Goal: Task Accomplishment & Management: Manage account settings

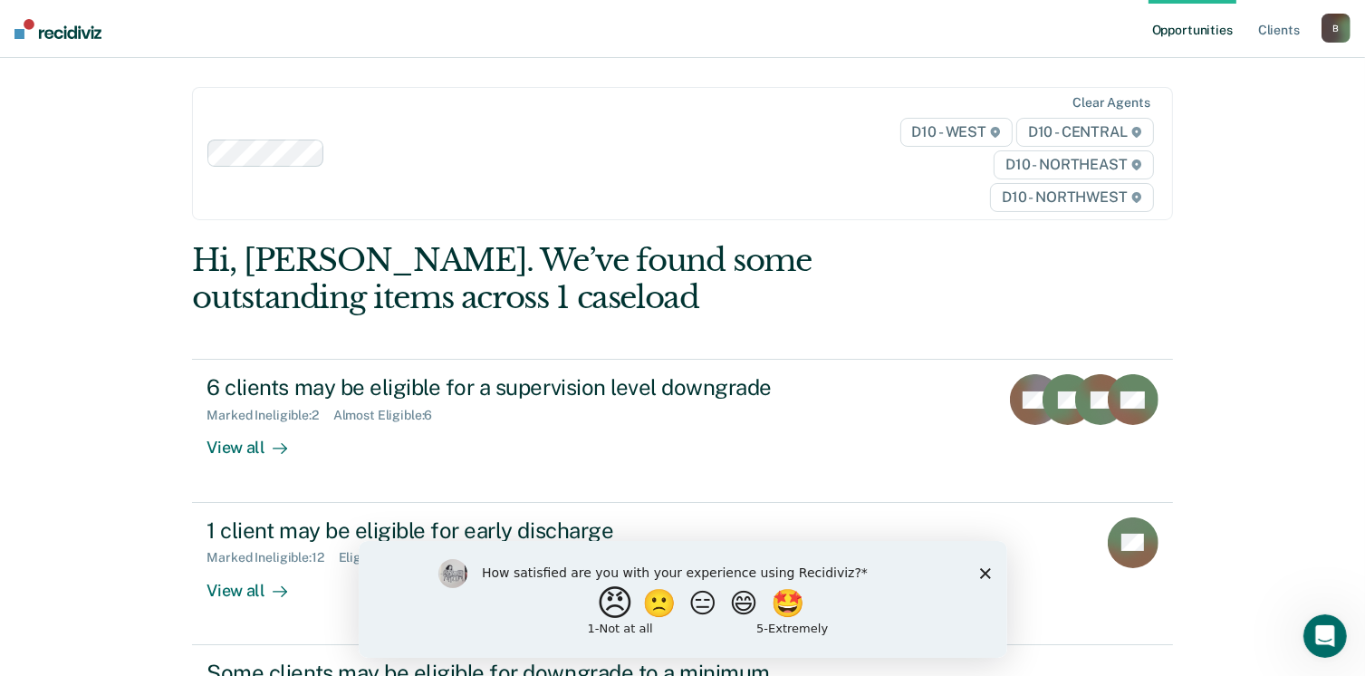
click at [603, 605] on button "😠" at bounding box center [616, 602] width 43 height 36
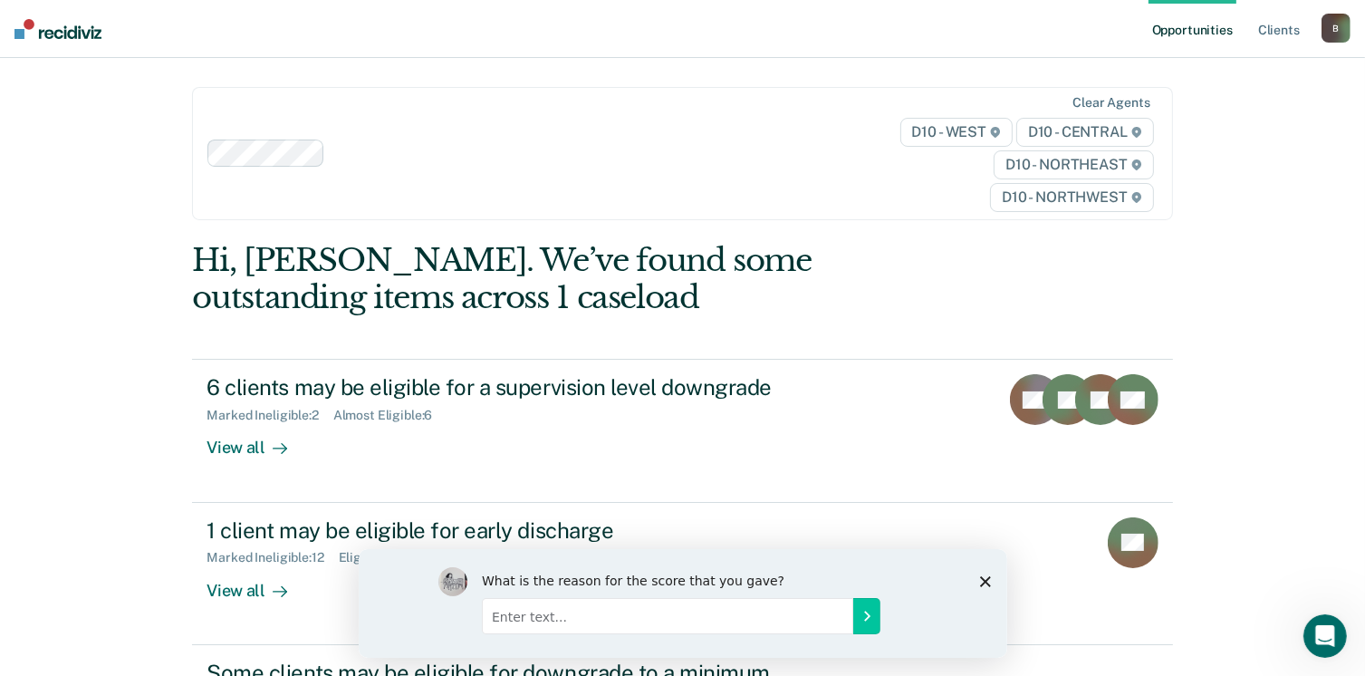
click at [583, 623] on input "Enter text..." at bounding box center [666, 615] width 371 height 36
type input "its a joke, i dont need the help, its just another additional thing i have to d…"
click at [868, 622] on button "Submit your response" at bounding box center [865, 615] width 27 height 36
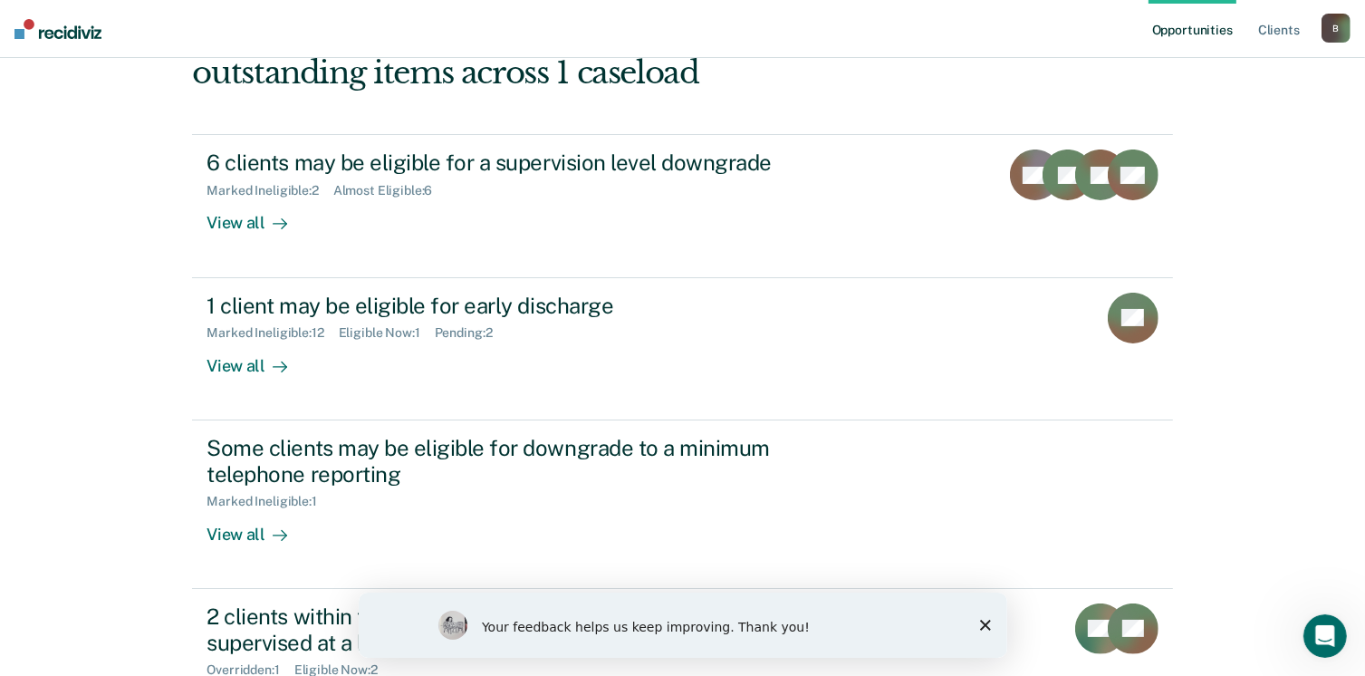
scroll to position [254, 0]
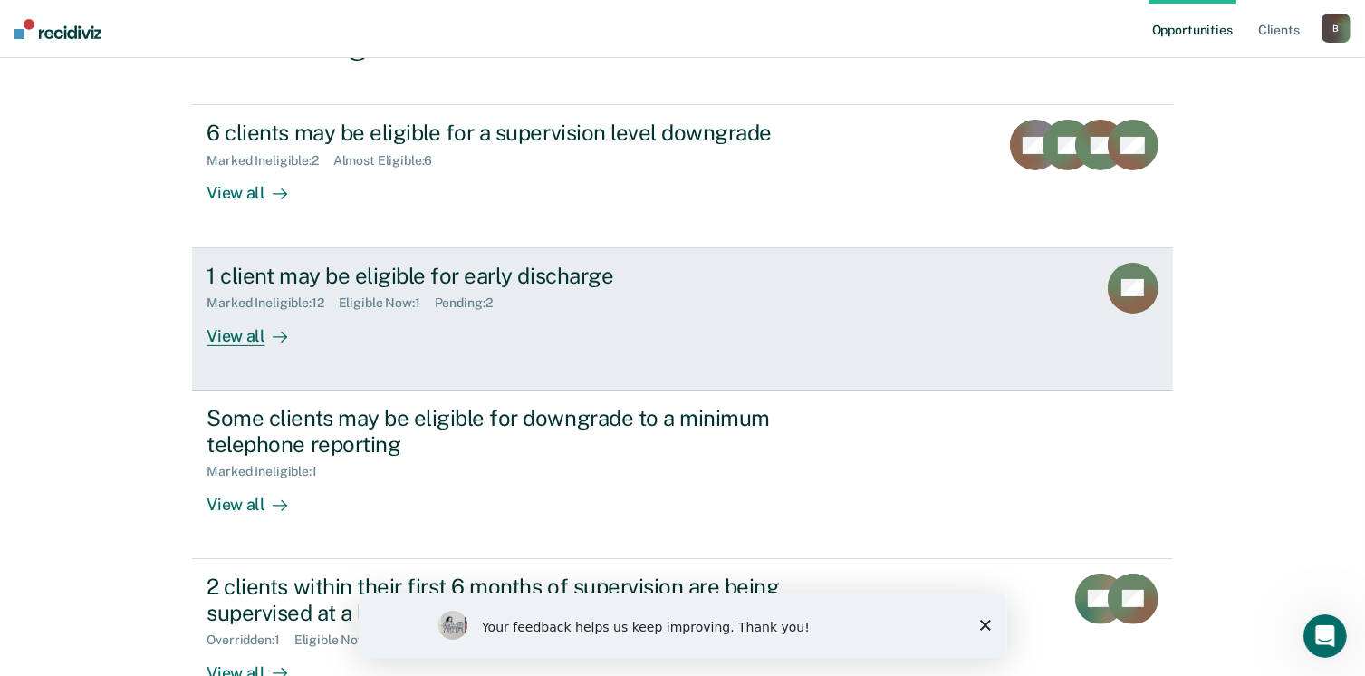
click at [245, 343] on div "View all" at bounding box center [256, 328] width 101 height 35
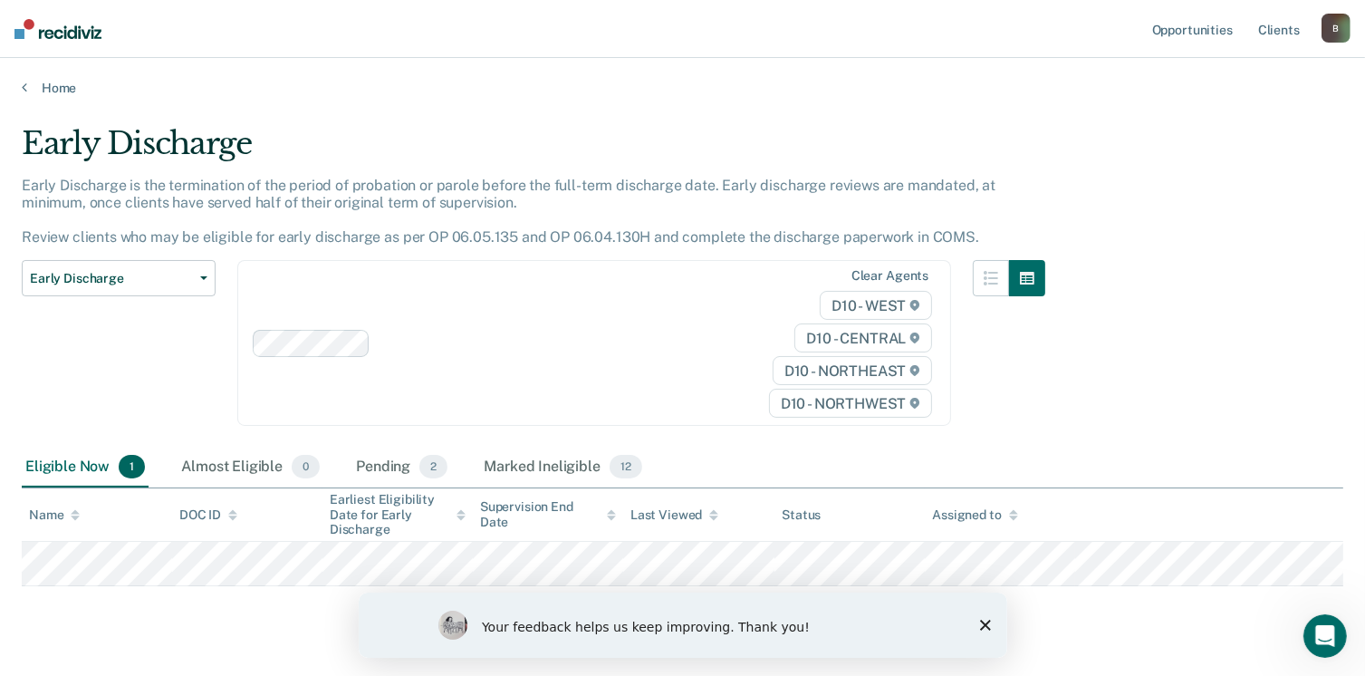
scroll to position [38, 0]
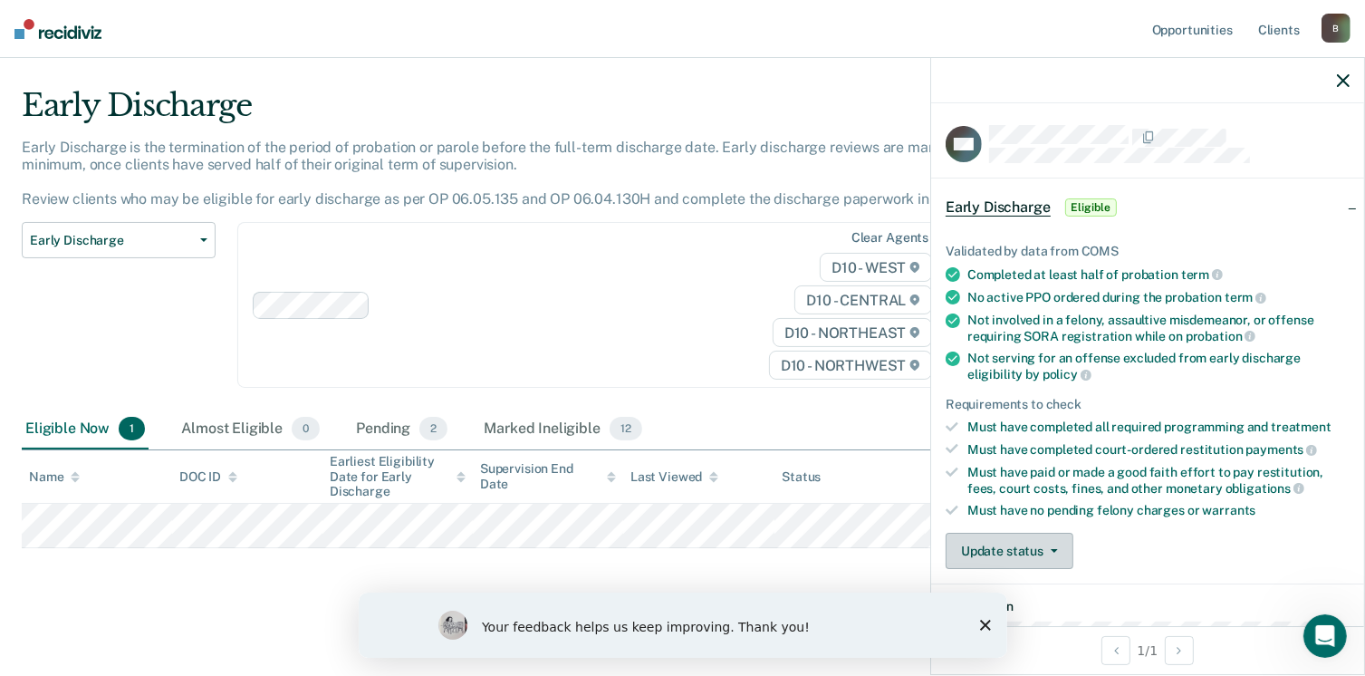
click at [993, 544] on button "Update status" at bounding box center [1009, 550] width 128 height 36
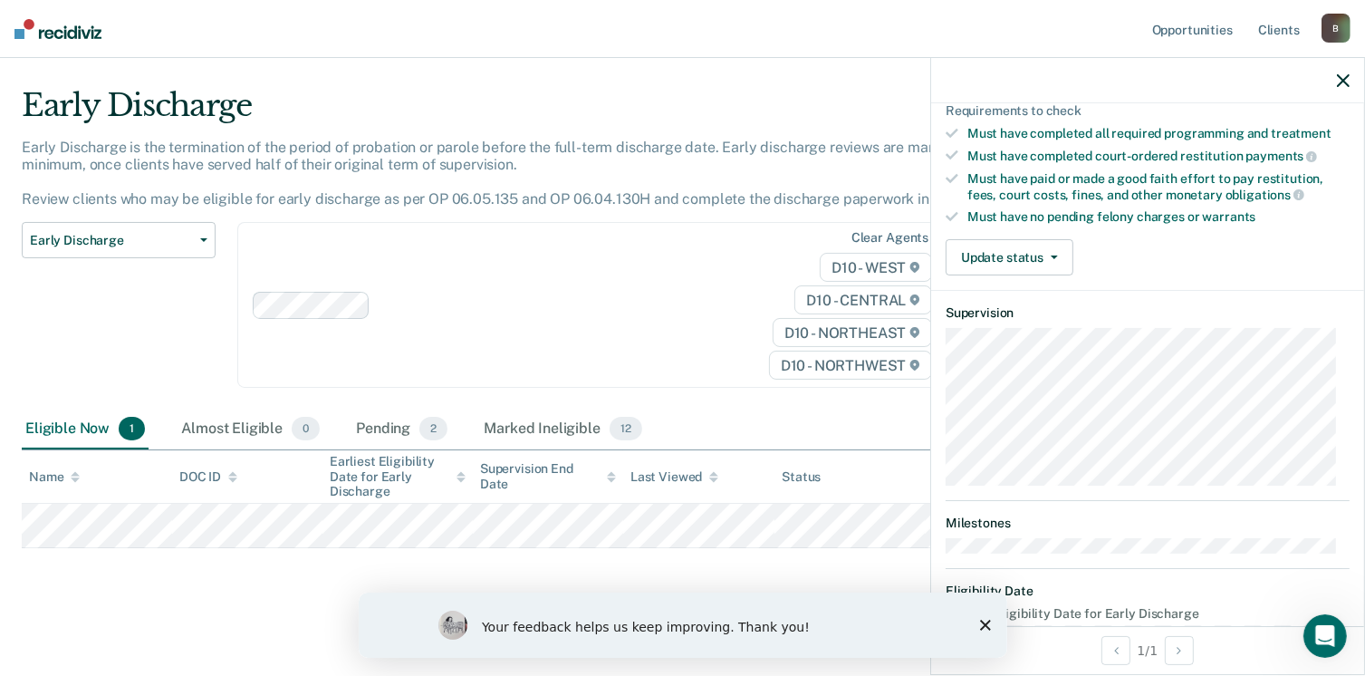
scroll to position [336, 0]
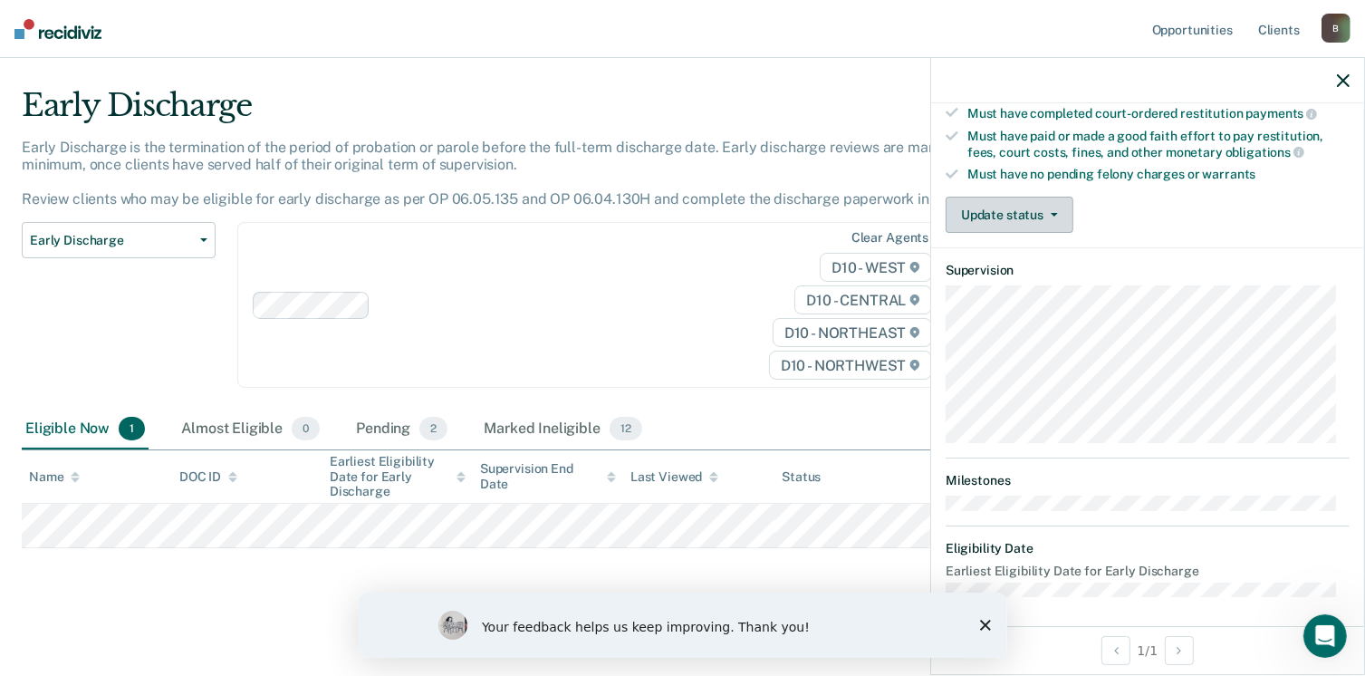
click at [1025, 209] on button "Update status" at bounding box center [1009, 215] width 128 height 36
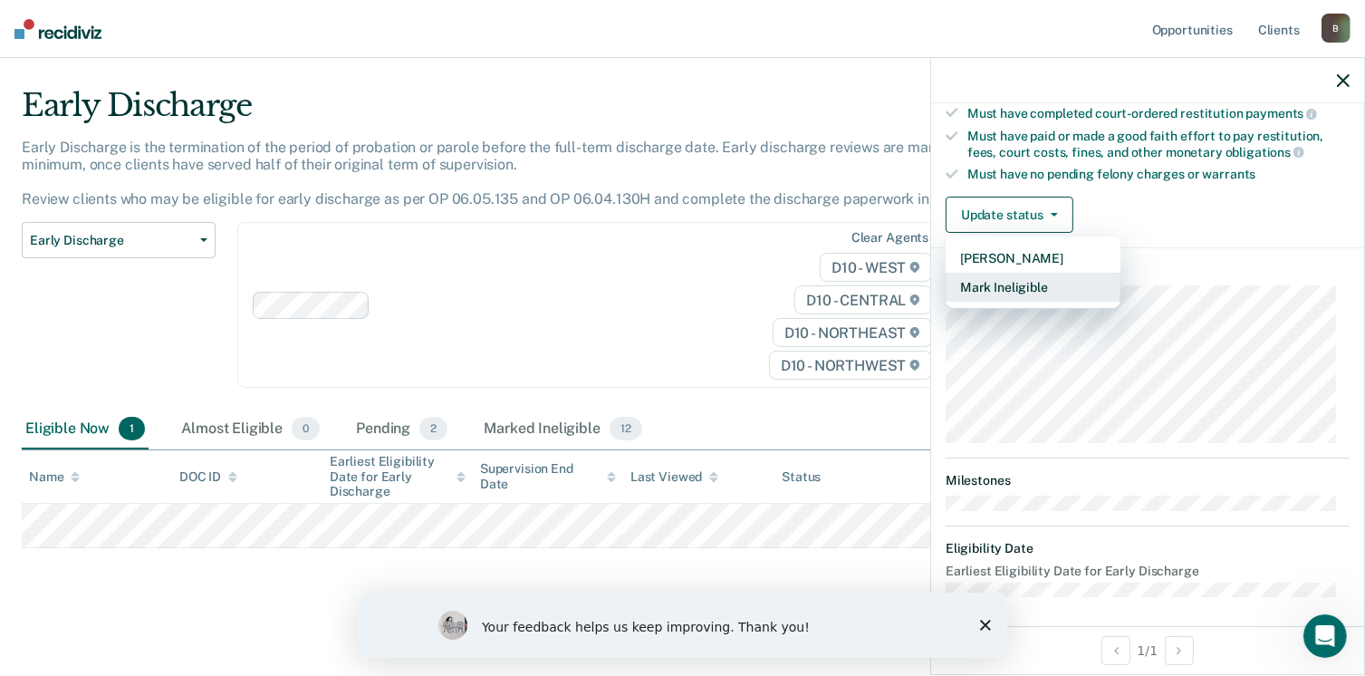
click at [1029, 283] on button "Mark Ineligible" at bounding box center [1032, 287] width 175 height 29
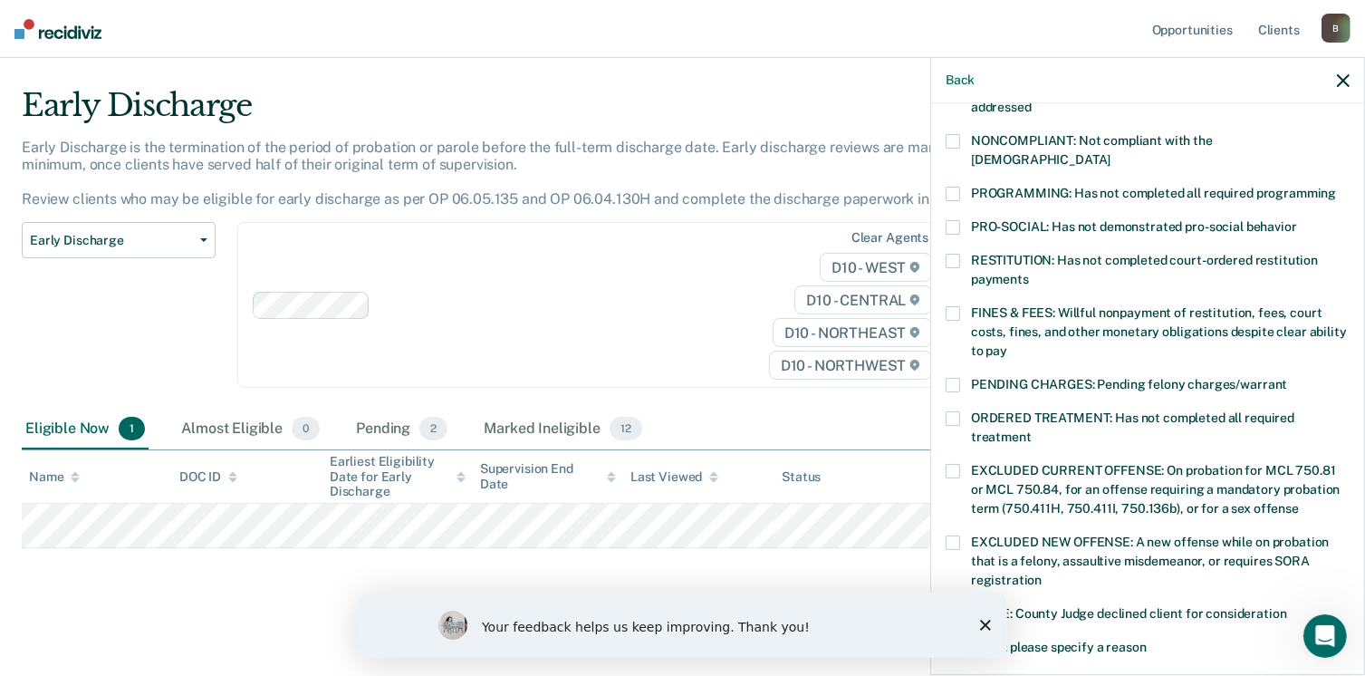
click at [953, 139] on span at bounding box center [952, 141] width 14 height 14
click at [950, 187] on span at bounding box center [952, 194] width 14 height 14
click at [949, 220] on span at bounding box center [952, 227] width 14 height 14
click at [951, 254] on span at bounding box center [952, 261] width 14 height 14
click at [953, 306] on span at bounding box center [952, 313] width 14 height 14
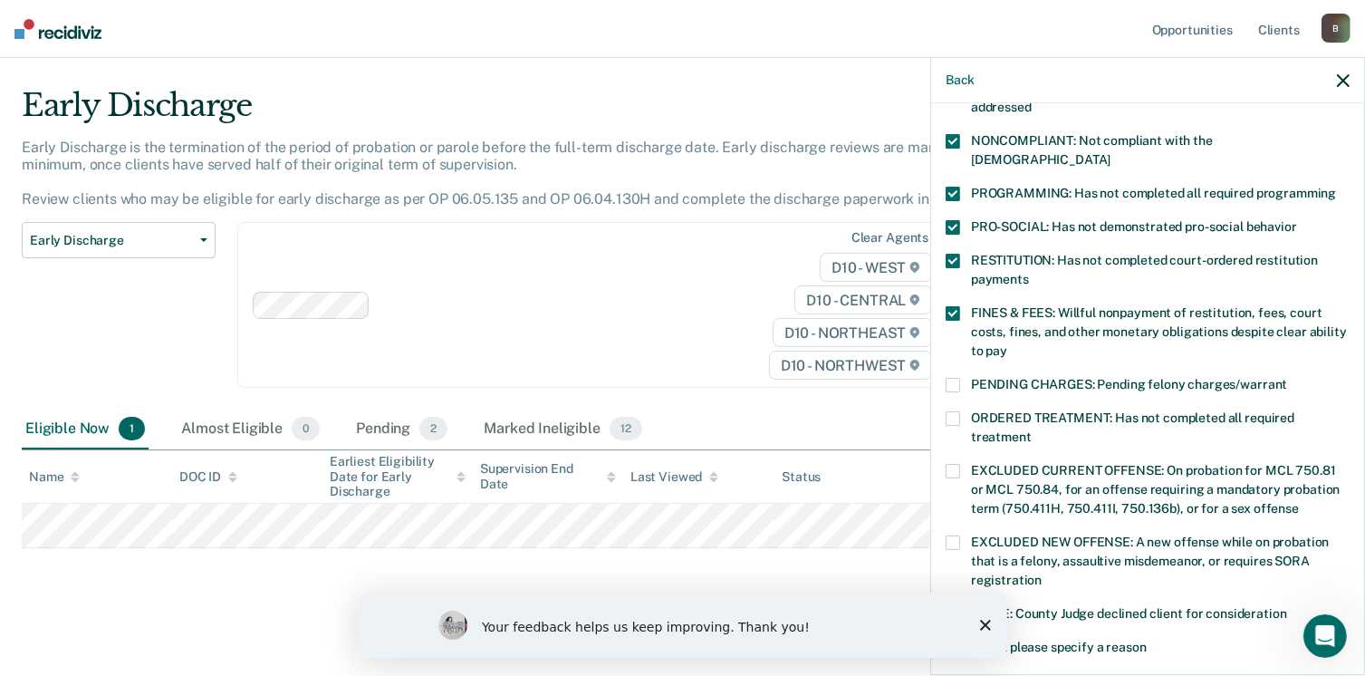
click at [953, 411] on span at bounding box center [952, 418] width 14 height 14
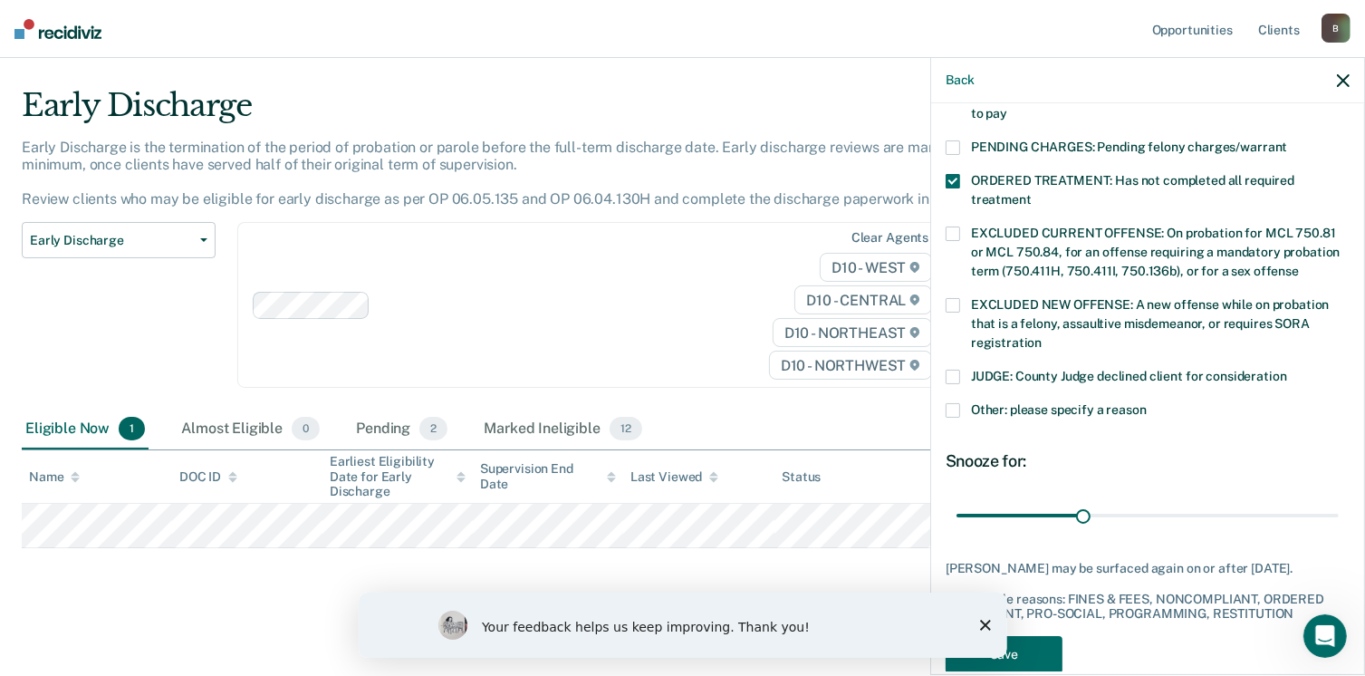
scroll to position [601, 0]
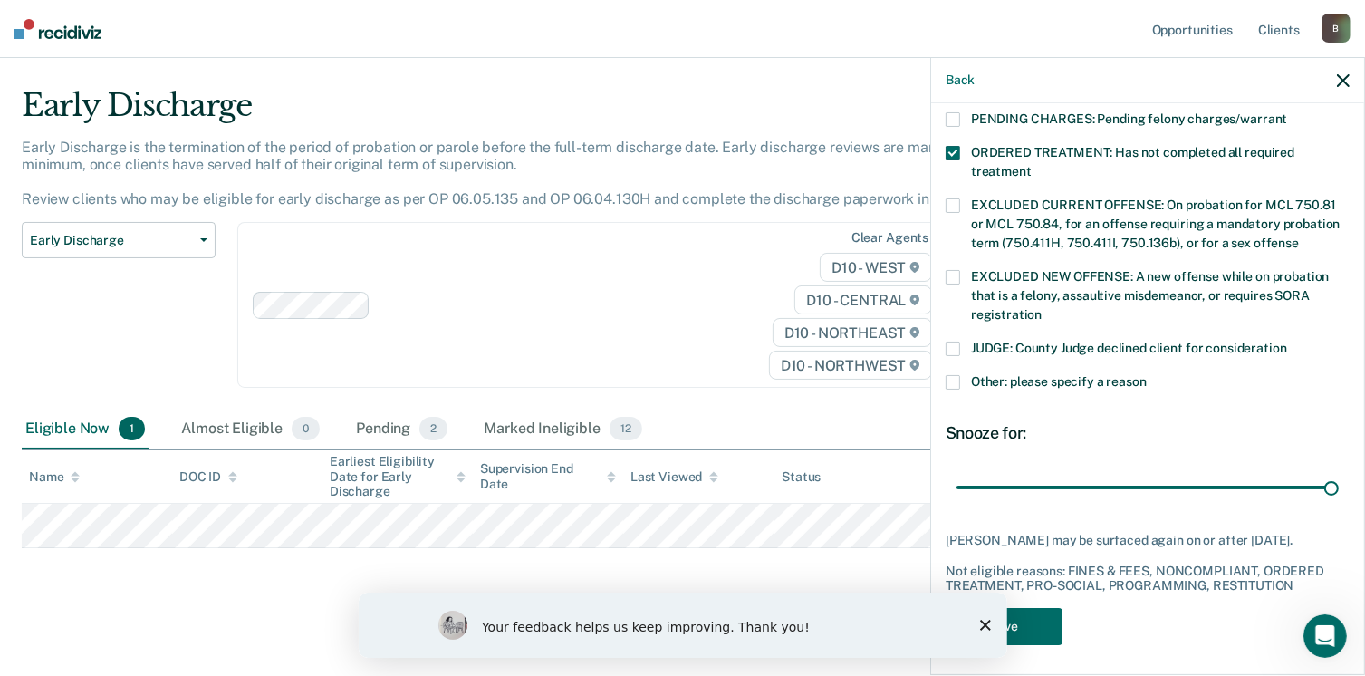
drag, startPoint x: 1085, startPoint y: 468, endPoint x: 1336, endPoint y: 464, distance: 250.9
type input "90"
click at [1336, 472] on input "range" at bounding box center [1147, 488] width 382 height 32
click at [1034, 619] on button "Save" at bounding box center [1003, 626] width 117 height 37
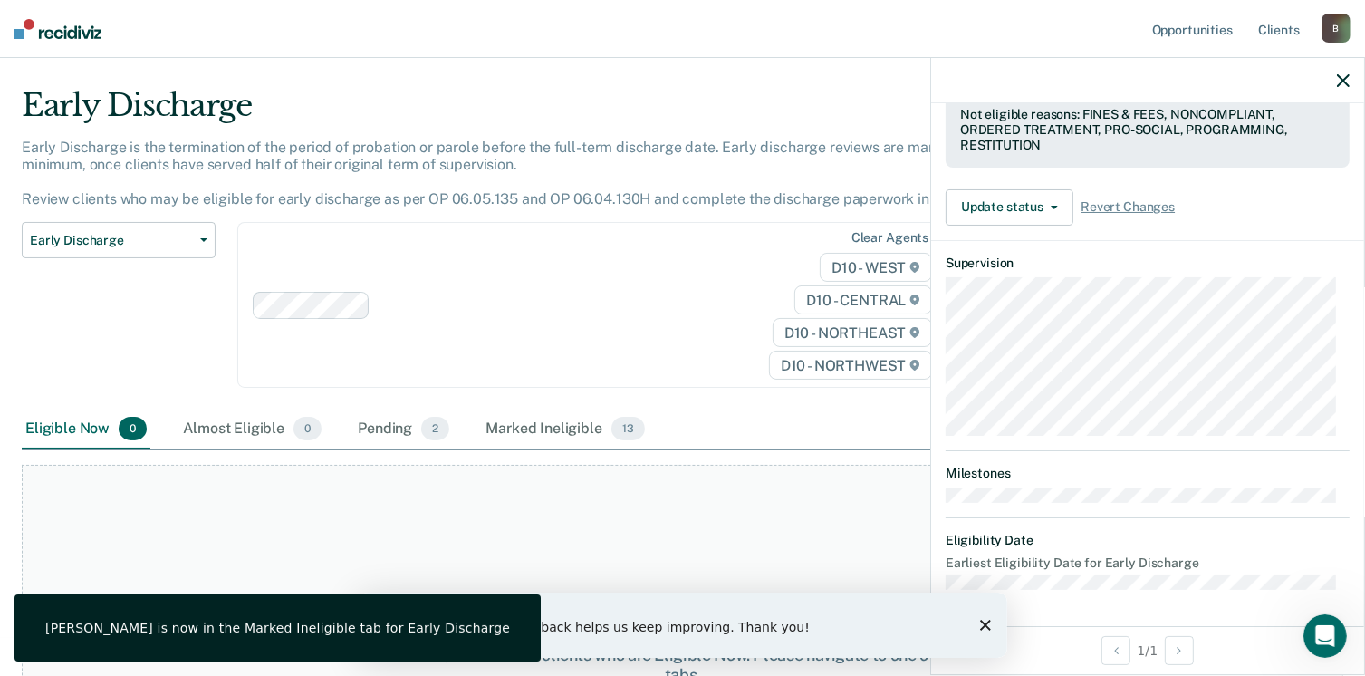
scroll to position [500, 0]
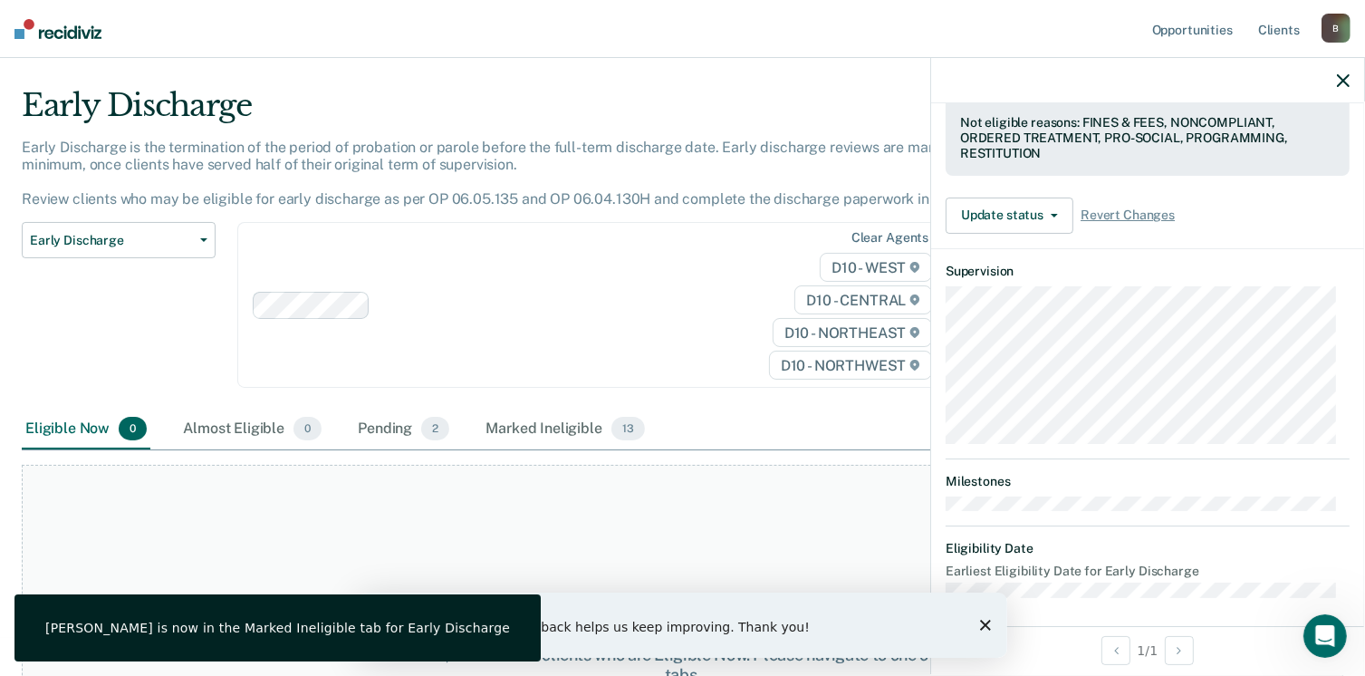
click at [981, 621] on icon "Close survey" at bounding box center [984, 624] width 11 height 11
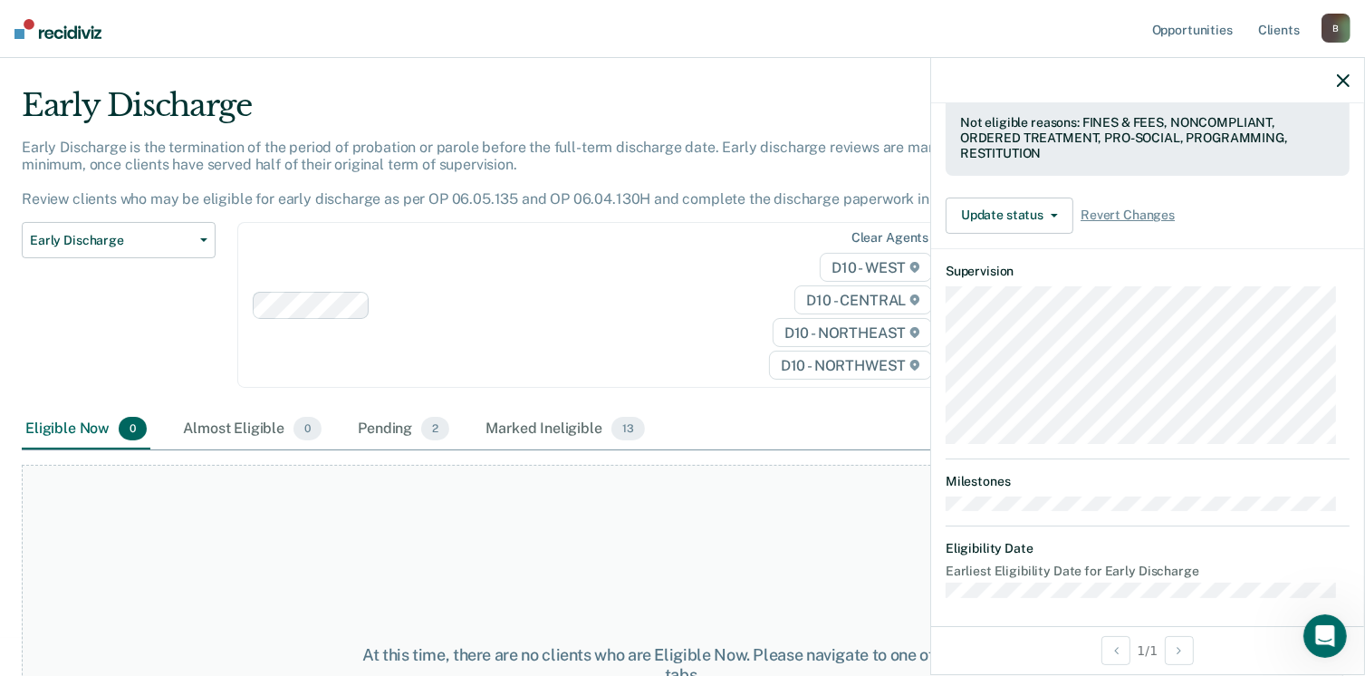
click at [84, 34] on img at bounding box center [57, 29] width 87 height 20
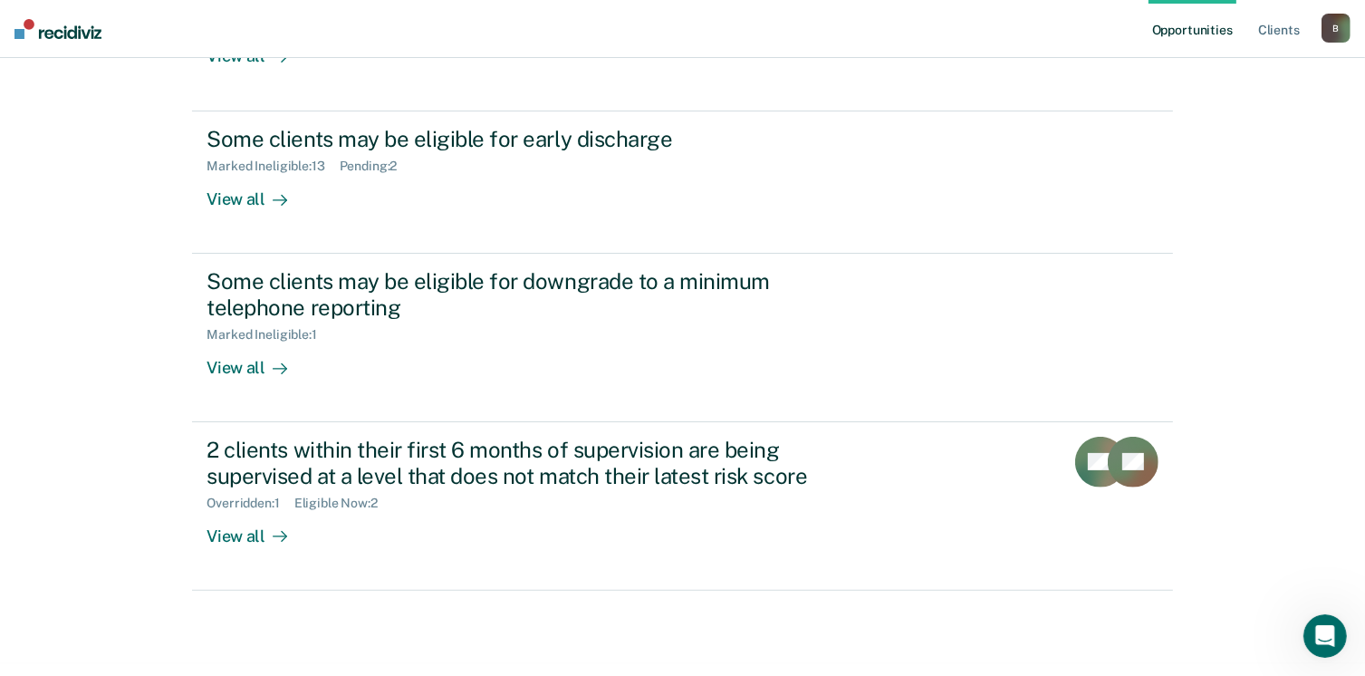
scroll to position [415, 0]
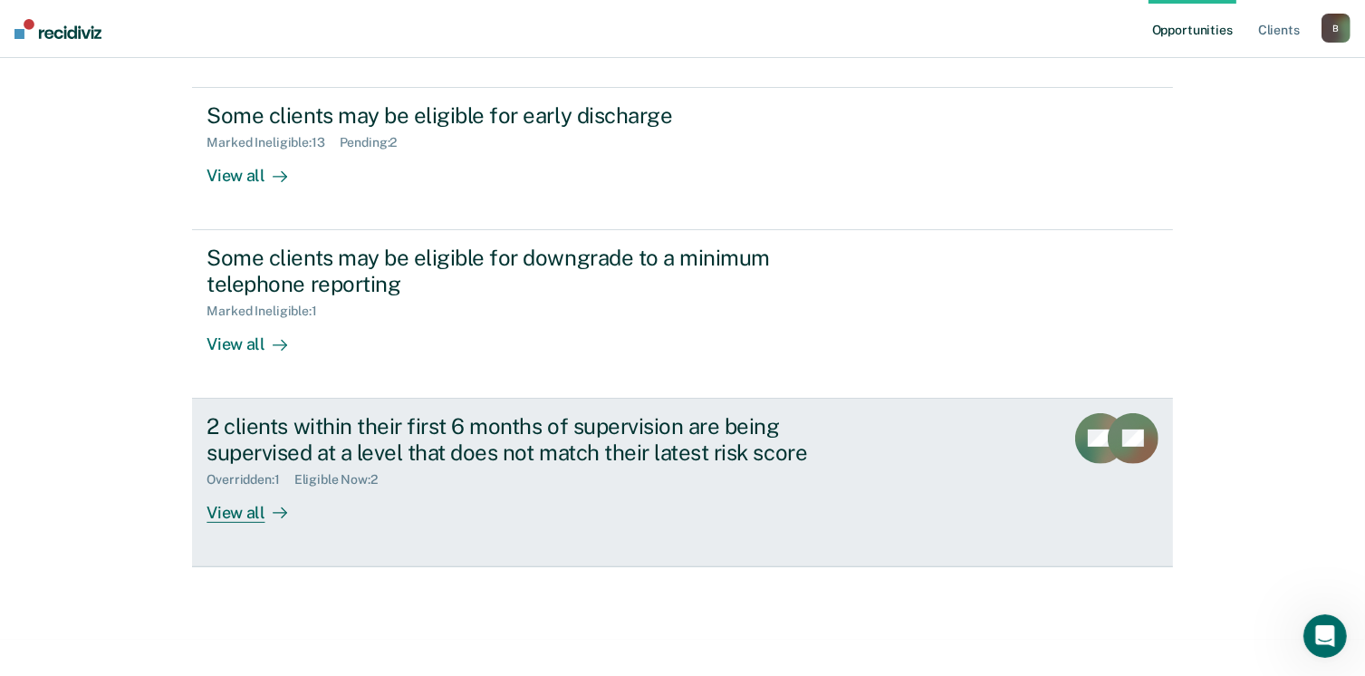
click at [246, 504] on div "View all" at bounding box center [256, 504] width 101 height 35
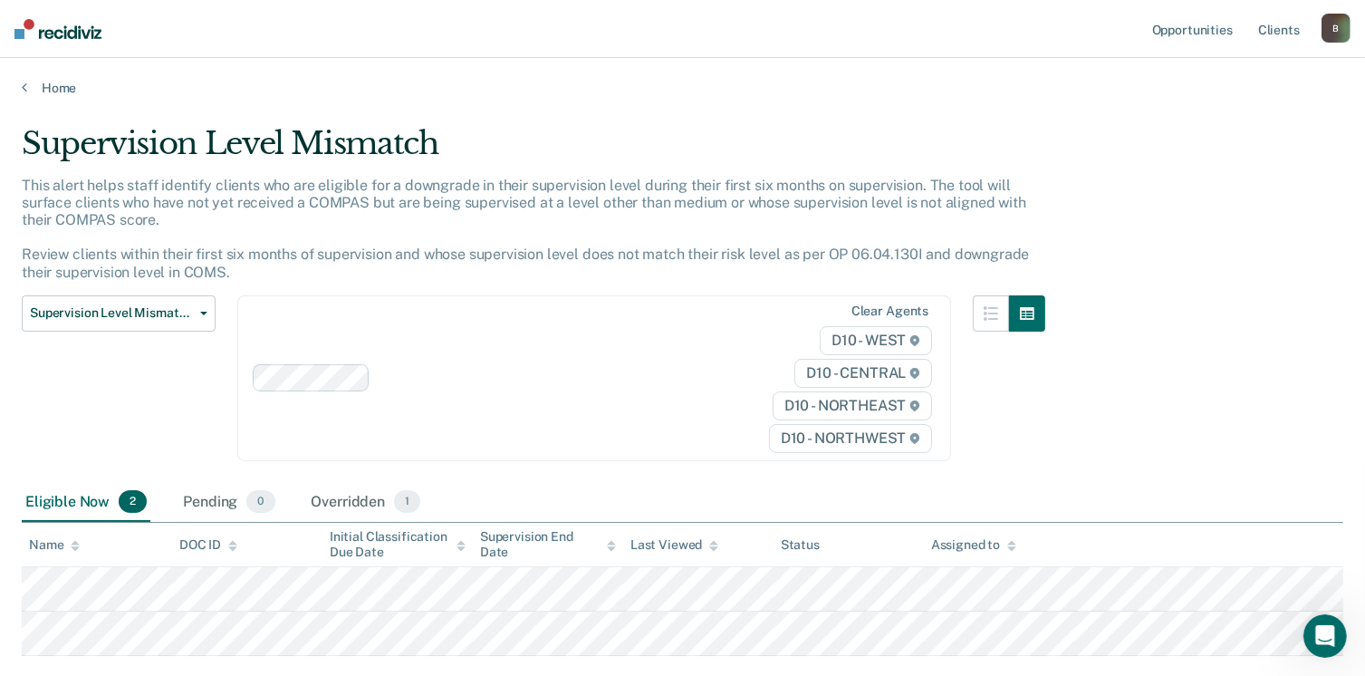
scroll to position [109, 0]
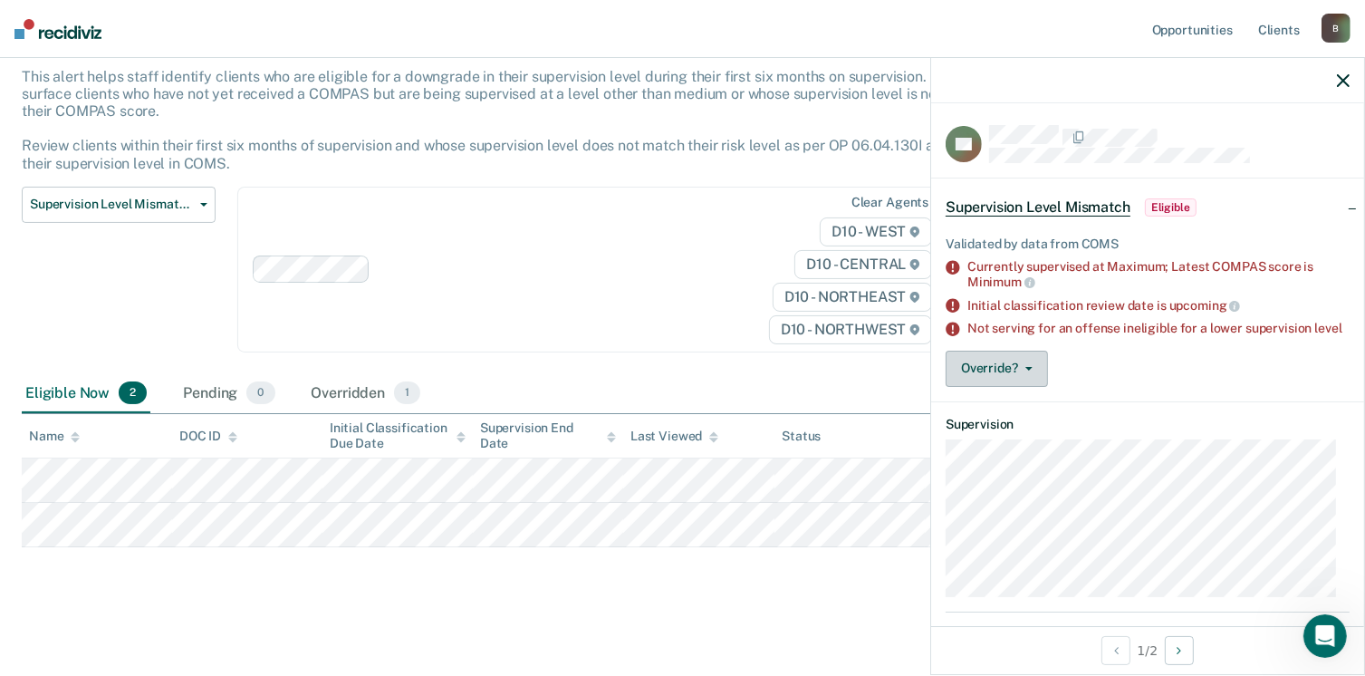
click at [991, 381] on button "Override?" at bounding box center [996, 368] width 102 height 36
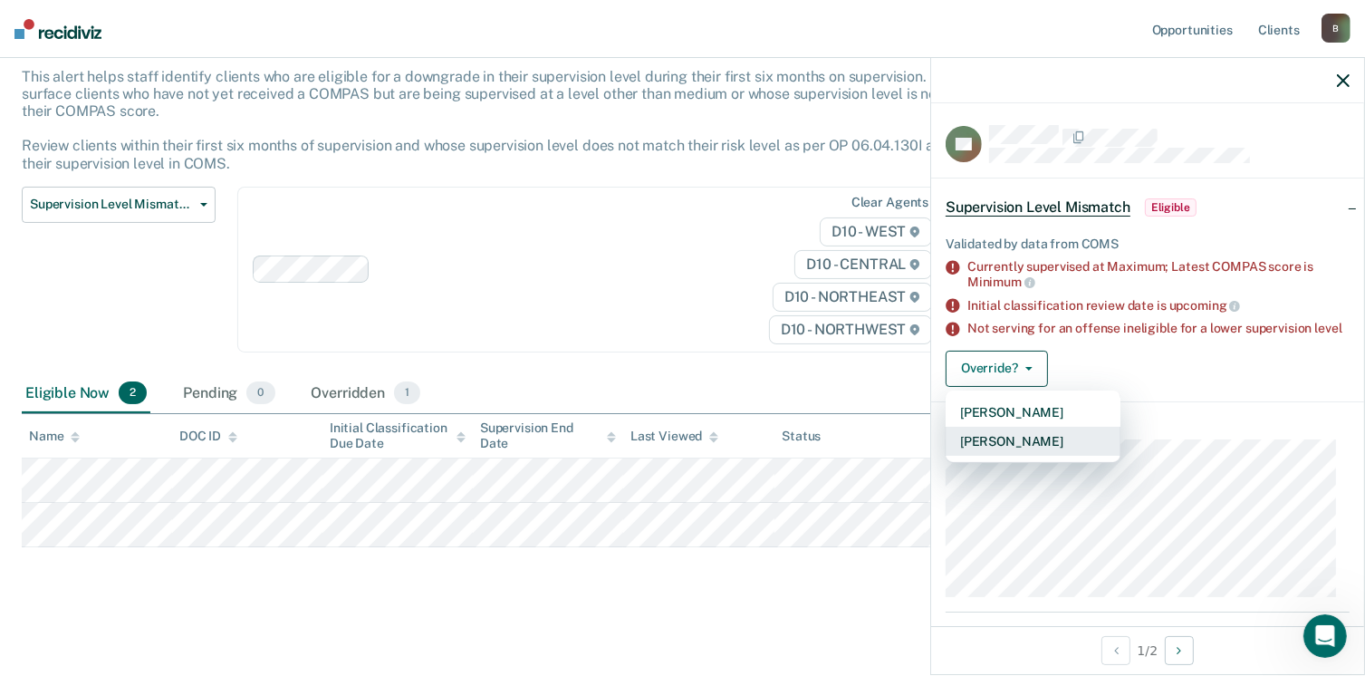
click at [1021, 452] on button "[PERSON_NAME]" at bounding box center [1032, 441] width 175 height 29
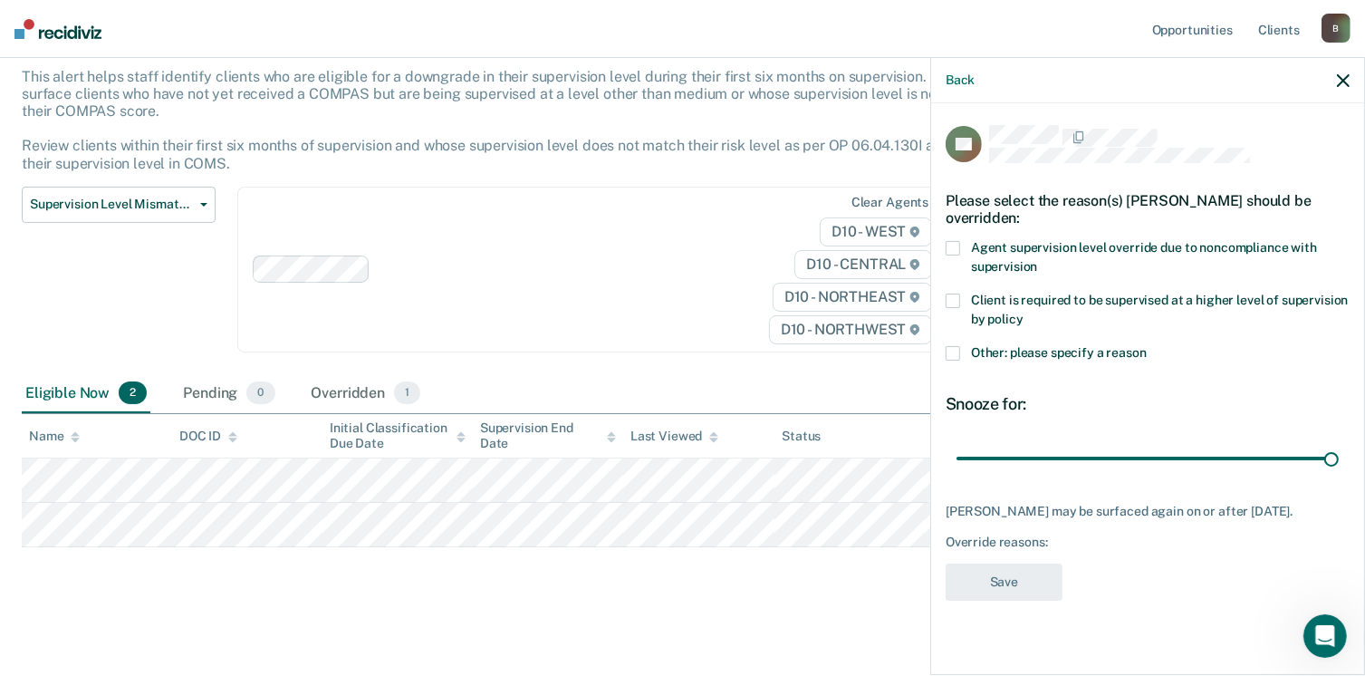
drag, startPoint x: 1082, startPoint y: 436, endPoint x: 1375, endPoint y: 459, distance: 293.4
type input "90"
click at [1338, 459] on input "range" at bounding box center [1147, 459] width 382 height 32
click at [954, 346] on span at bounding box center [952, 353] width 14 height 14
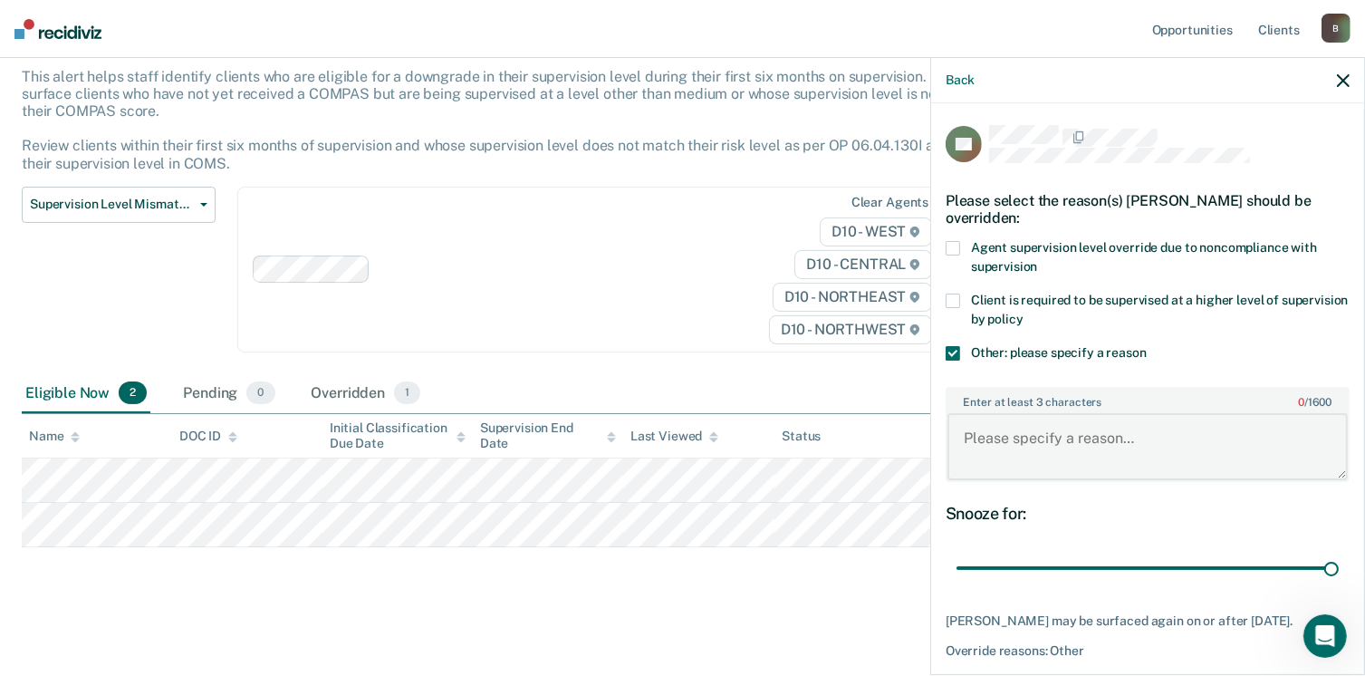
click at [1010, 422] on textarea "Enter at least 3 characters 0 / 1600" at bounding box center [1147, 446] width 400 height 67
type textarea "just release from rsat"
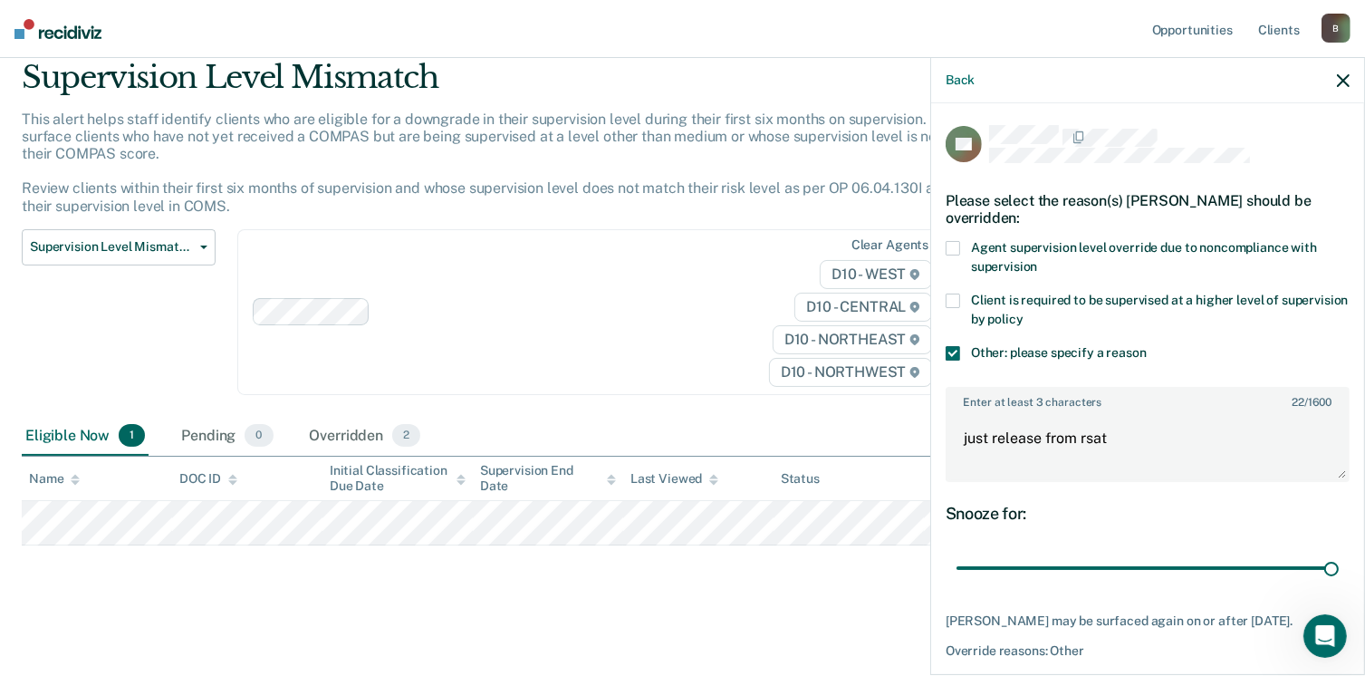
scroll to position [64, 0]
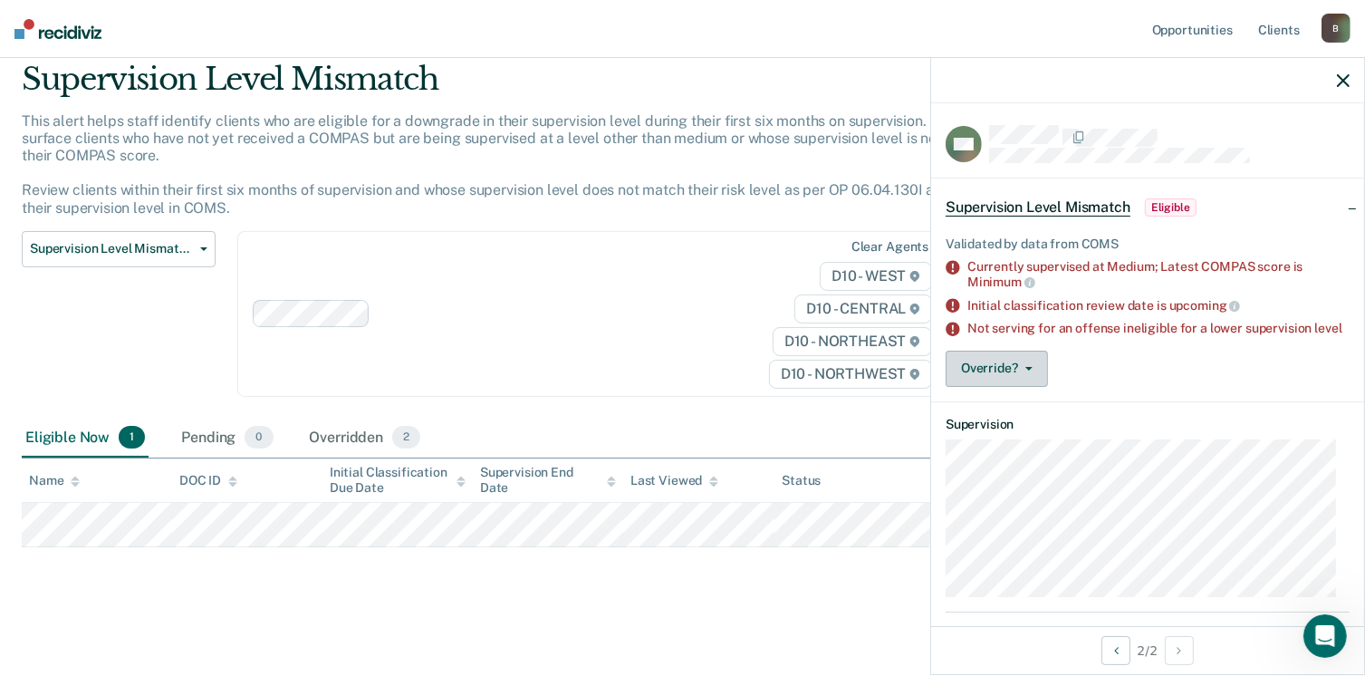
click at [996, 378] on button "Override?" at bounding box center [996, 368] width 102 height 36
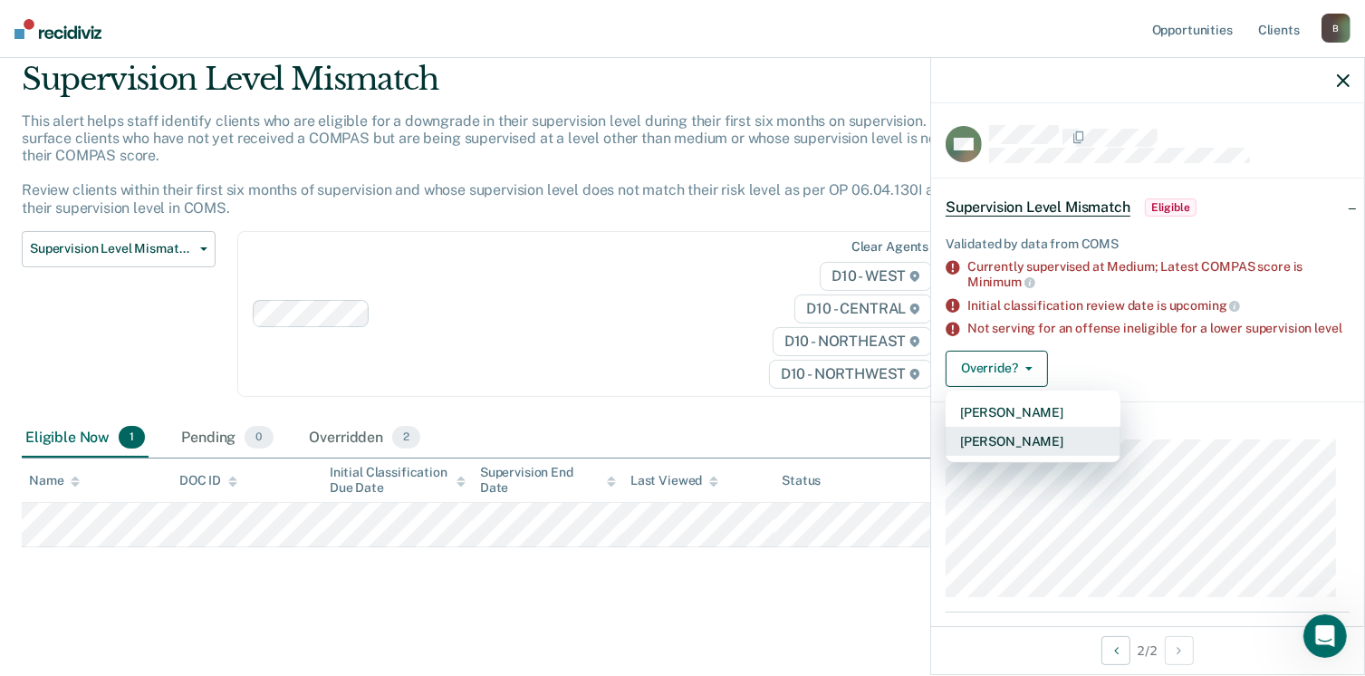
click at [1033, 455] on button "[PERSON_NAME]" at bounding box center [1032, 441] width 175 height 29
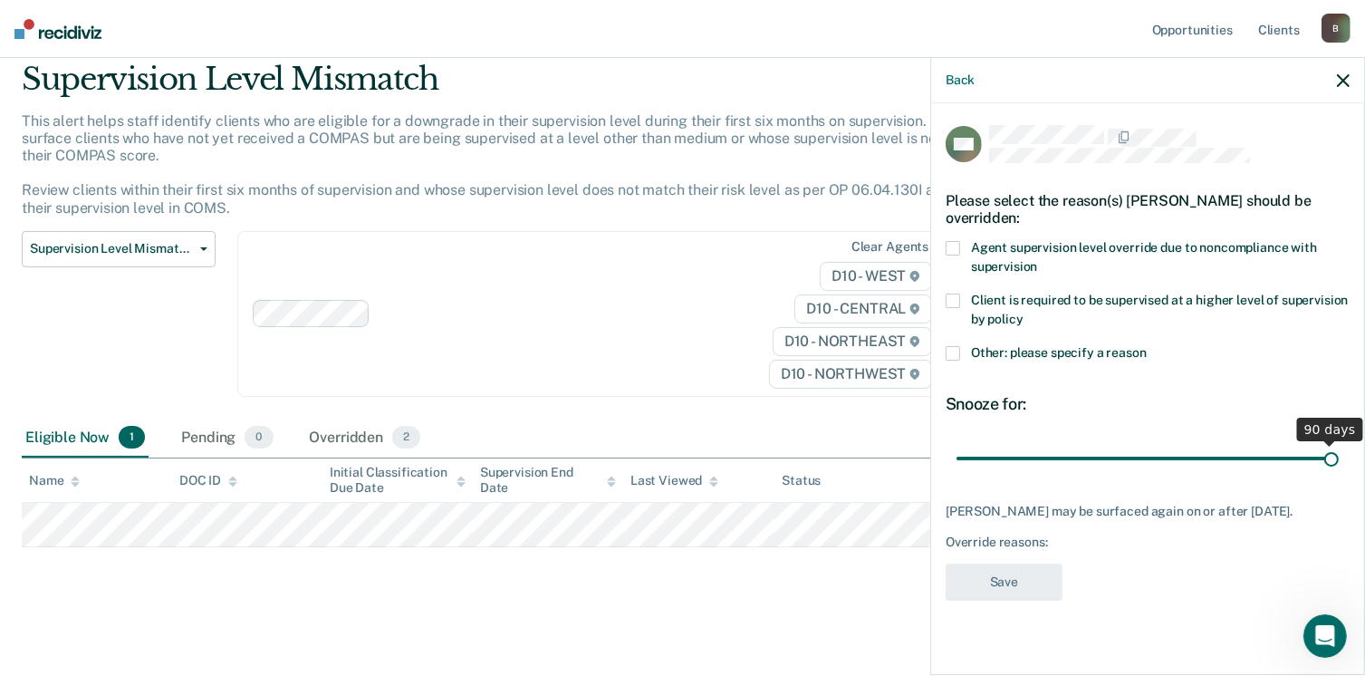
drag, startPoint x: 1089, startPoint y: 454, endPoint x: 1384, endPoint y: 413, distance: 298.0
type input "90"
click at [1338, 443] on input "range" at bounding box center [1147, 459] width 382 height 32
click at [956, 352] on span at bounding box center [952, 353] width 14 height 14
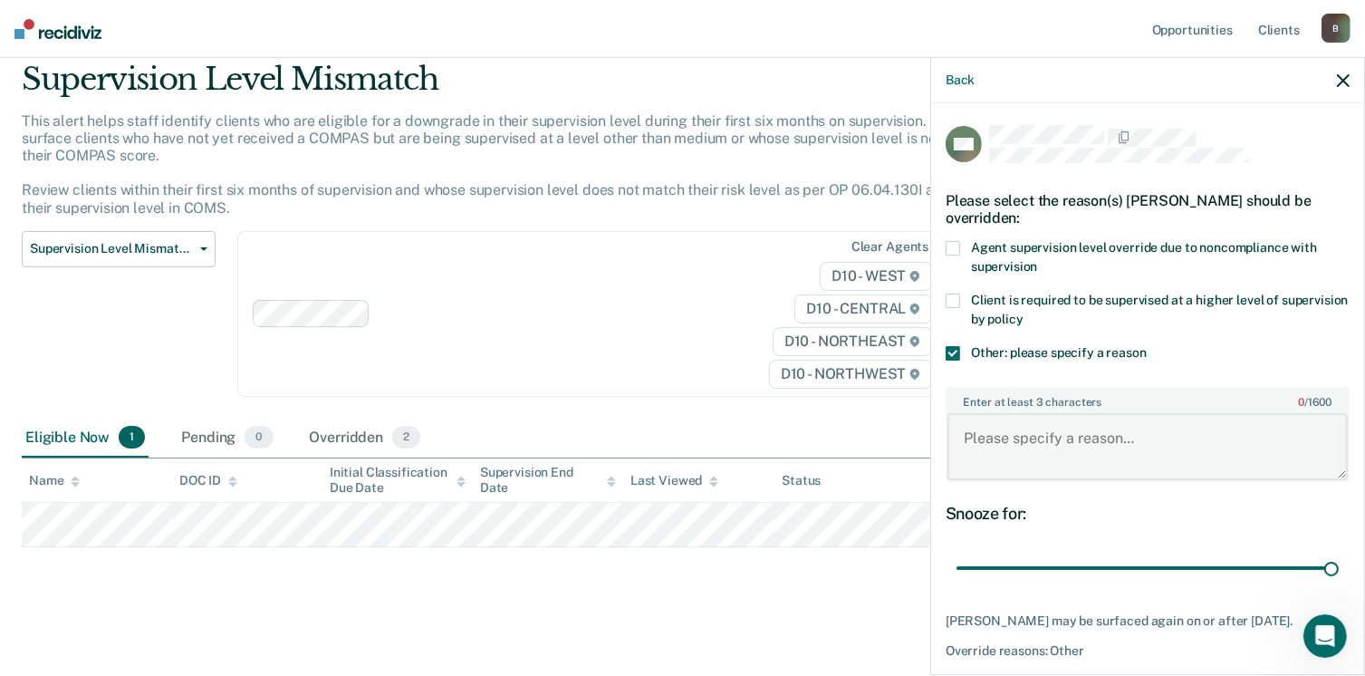
click at [1009, 421] on textarea "Enter at least 3 characters 0 / 1600" at bounding box center [1147, 446] width 400 height 67
type textarea "initial classification"
drag, startPoint x: 1364, startPoint y: 472, endPoint x: 1362, endPoint y: 589, distance: 116.8
click at [1362, 589] on div "Back SM Please select the reason(s) [PERSON_NAME] should be overridden: Agent s…" at bounding box center [1147, 366] width 435 height 618
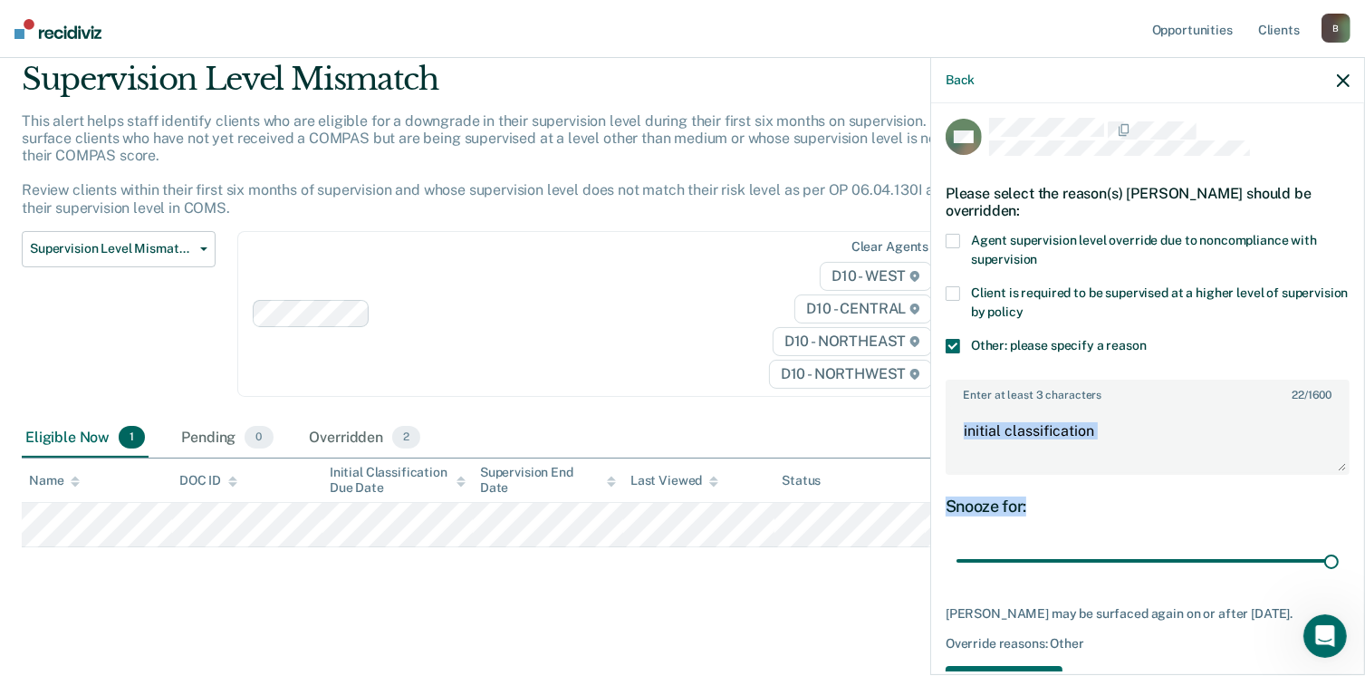
scroll to position [82, 0]
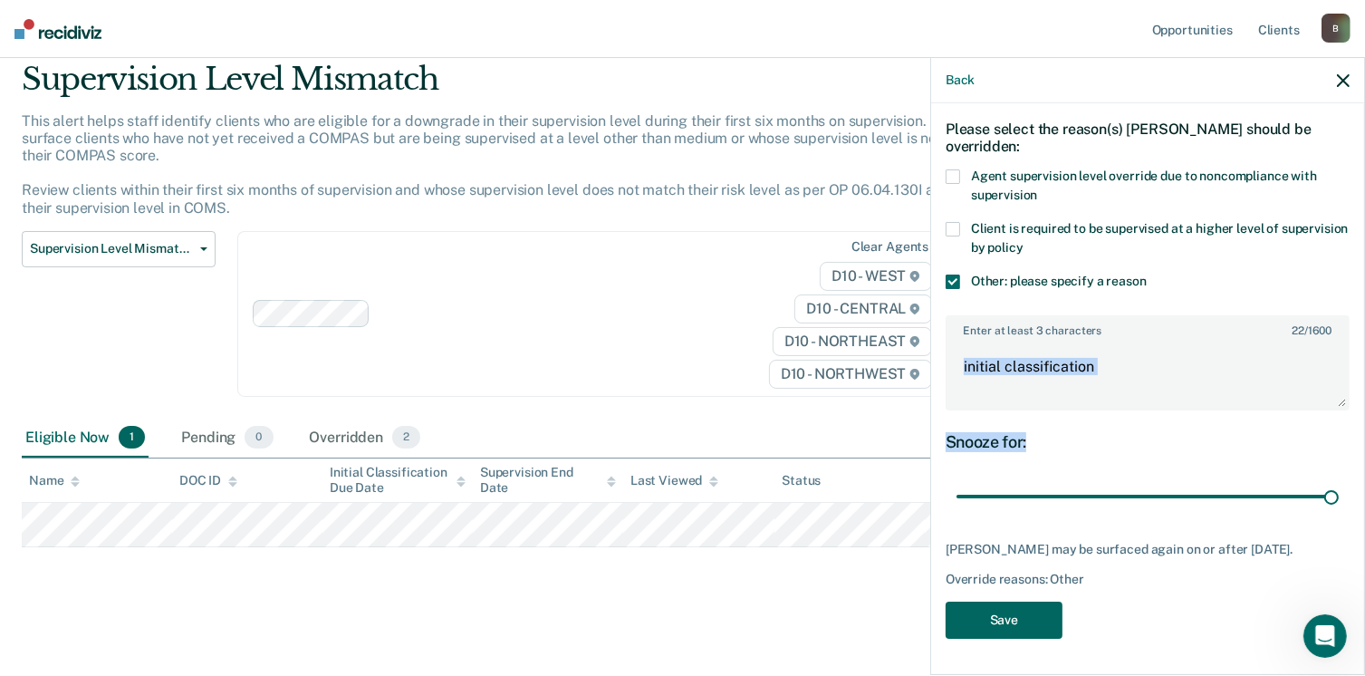
click at [1019, 623] on button "Save" at bounding box center [1003, 619] width 117 height 37
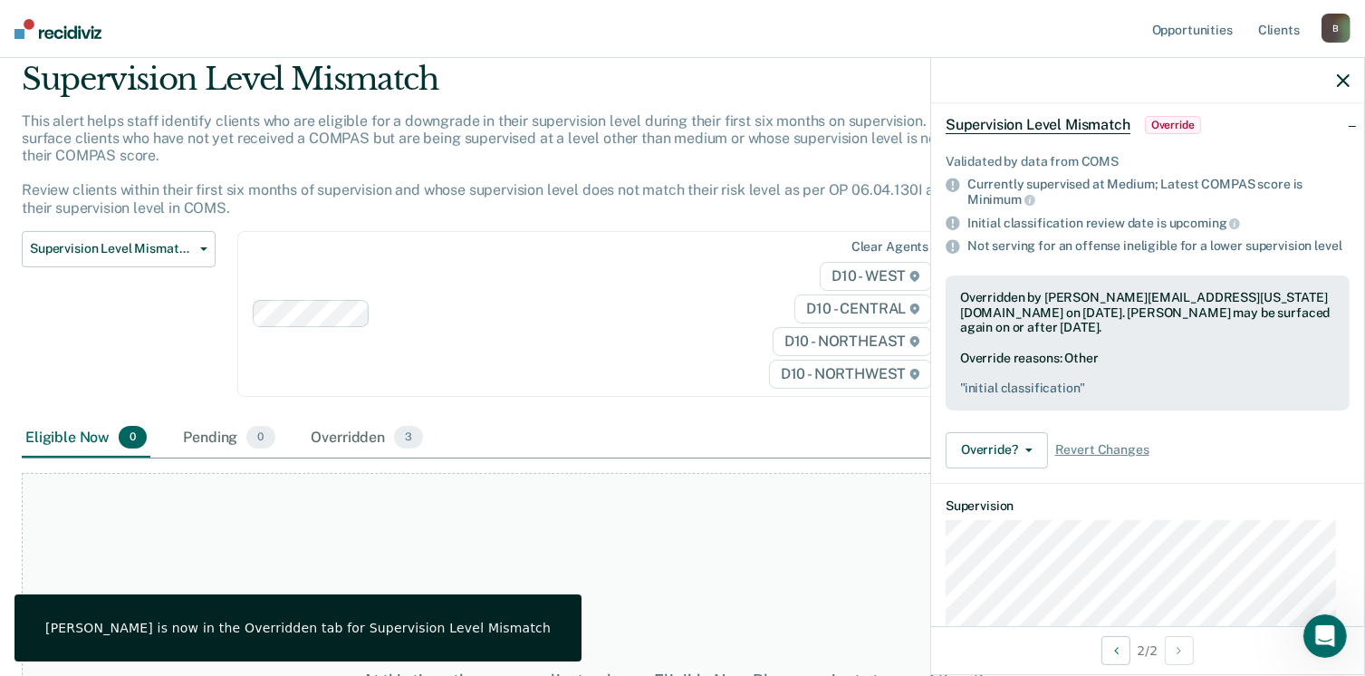
click at [83, 34] on img at bounding box center [57, 29] width 87 height 20
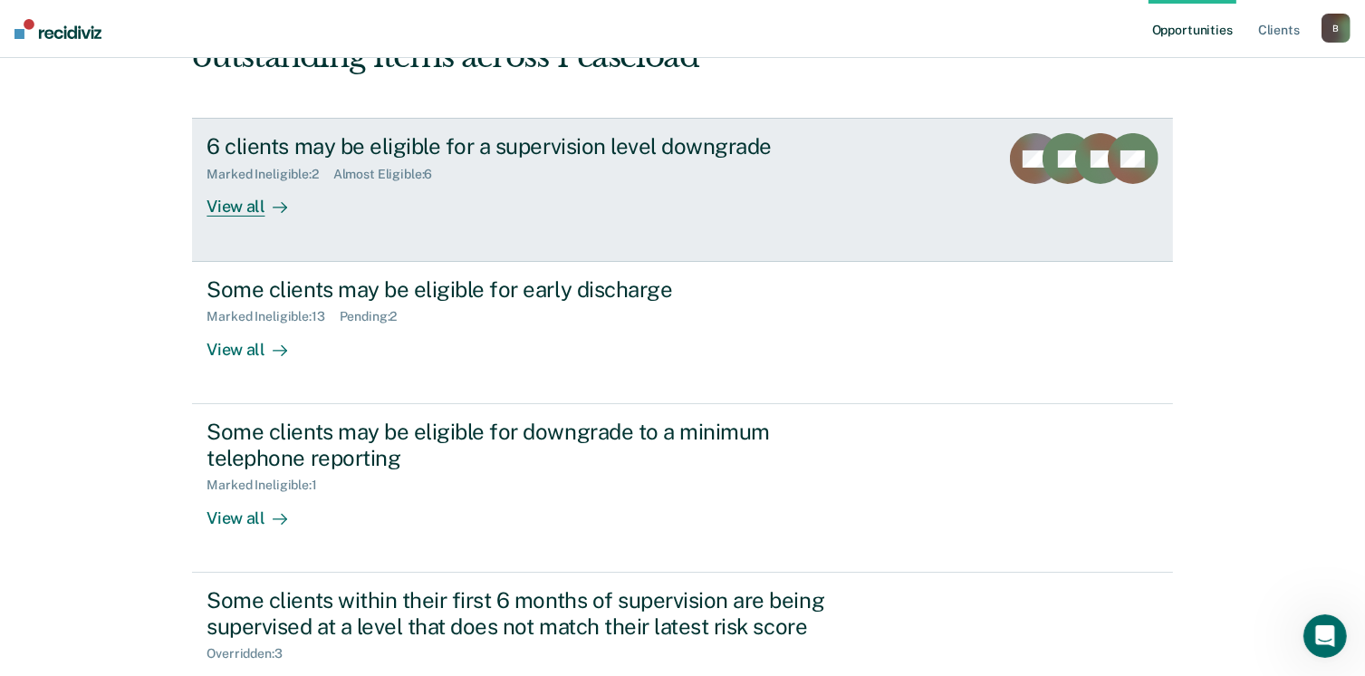
scroll to position [320, 0]
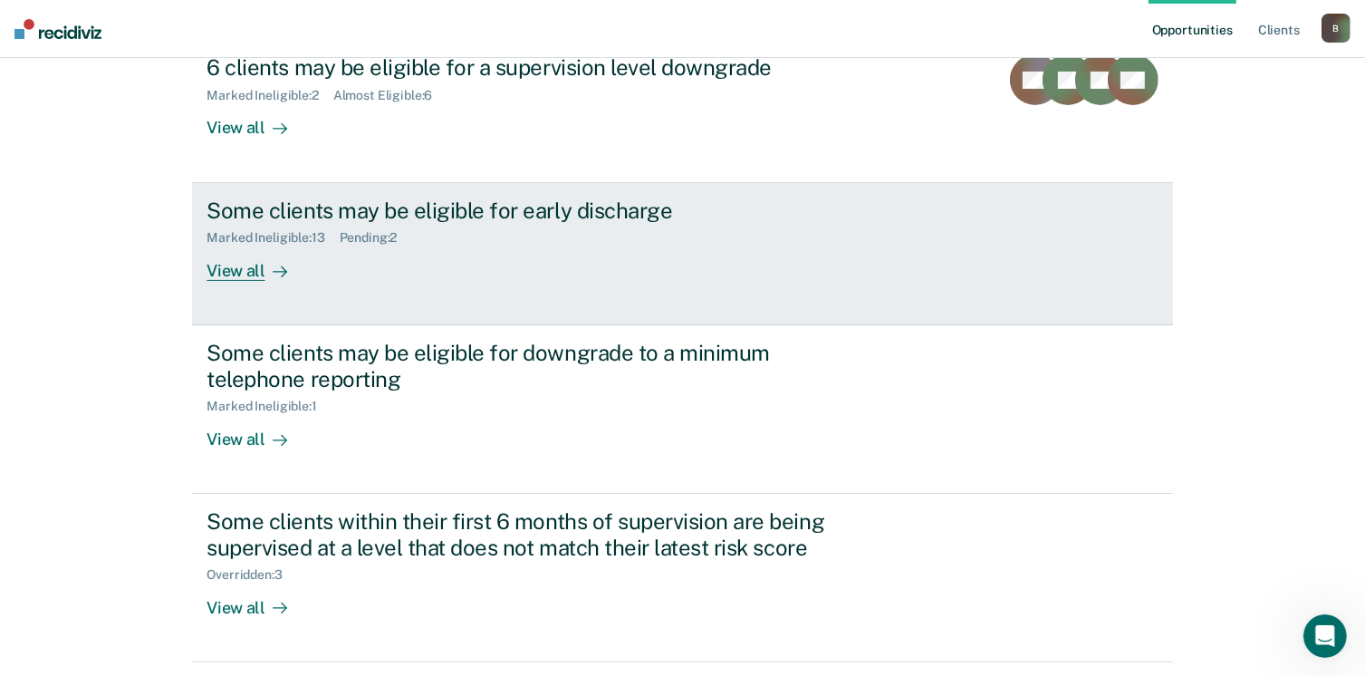
click at [236, 272] on div "View all" at bounding box center [256, 262] width 101 height 35
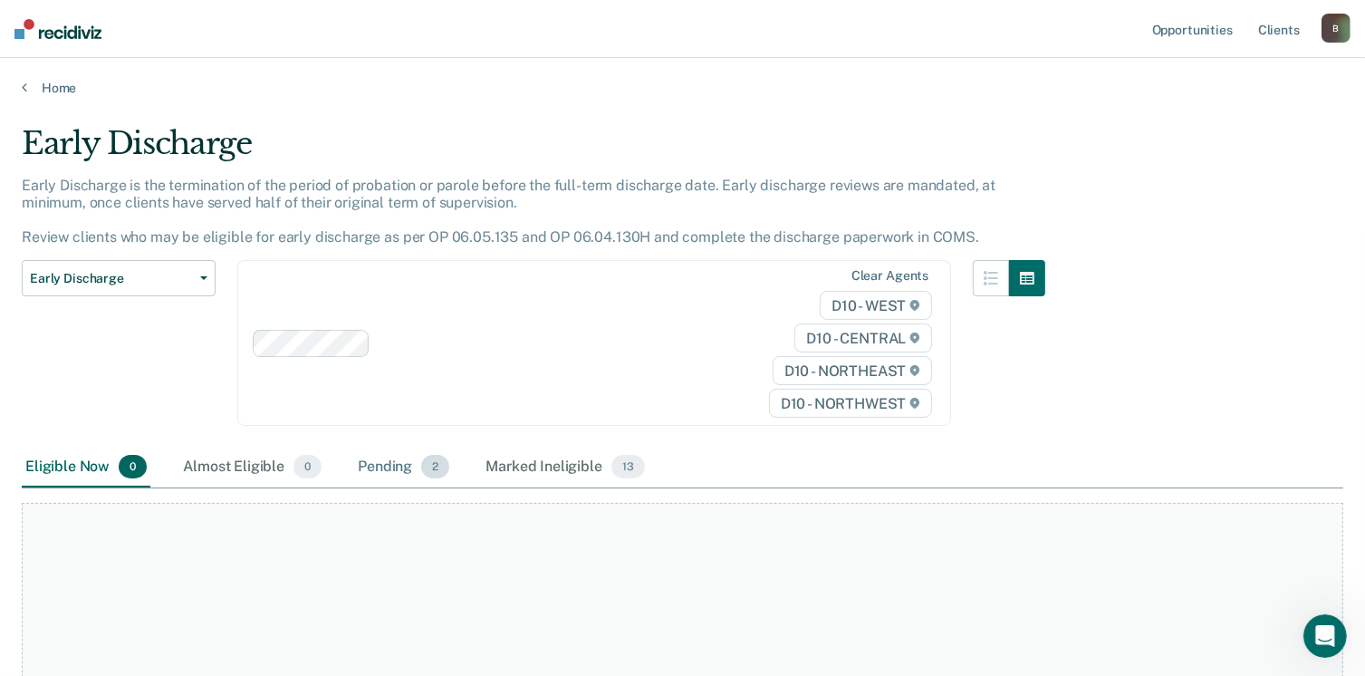
click at [396, 451] on div "Pending 2" at bounding box center [403, 467] width 99 height 40
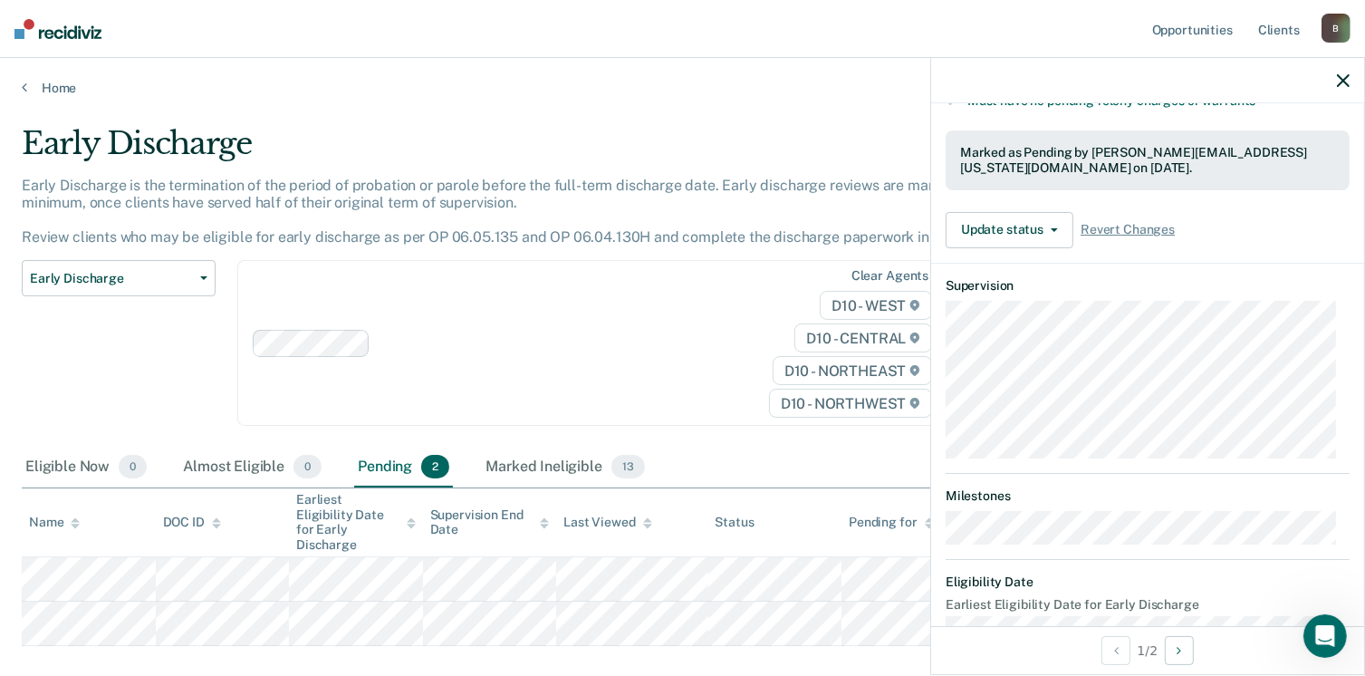
scroll to position [408, 0]
click at [1028, 221] on button "Update status" at bounding box center [1009, 232] width 128 height 36
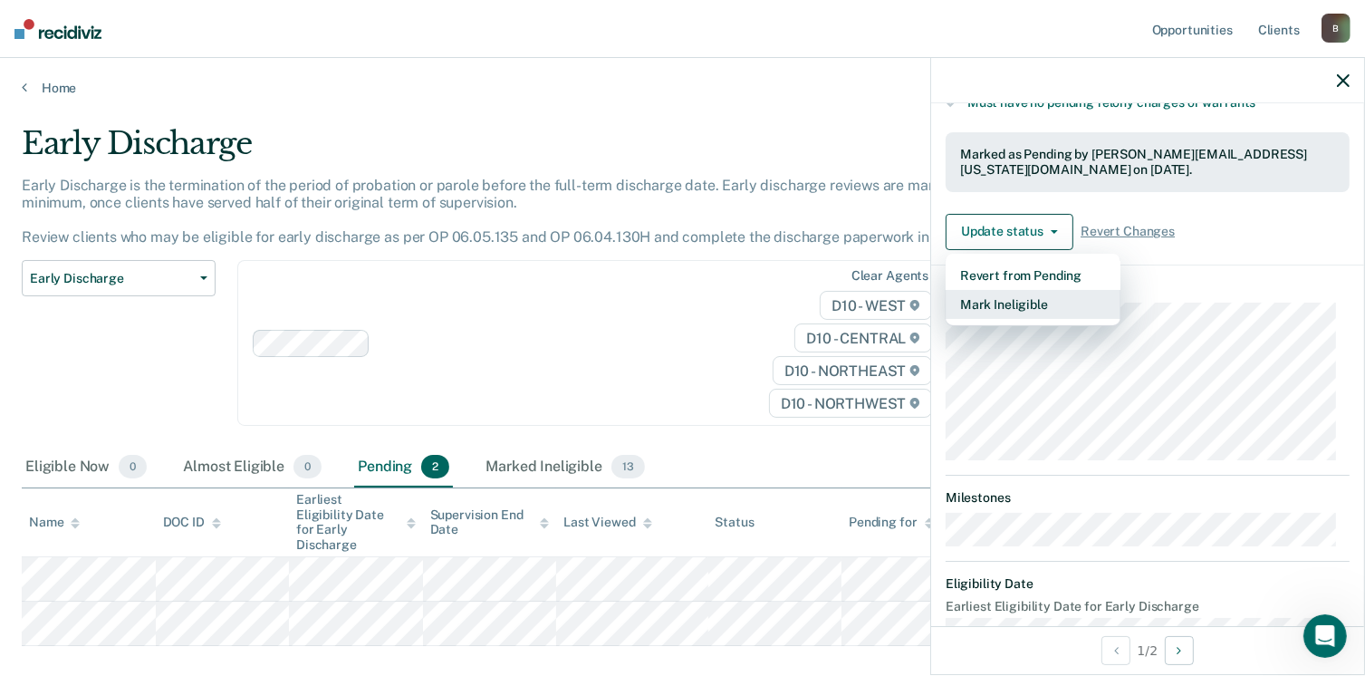
click at [1026, 298] on button "Mark Ineligible" at bounding box center [1032, 304] width 175 height 29
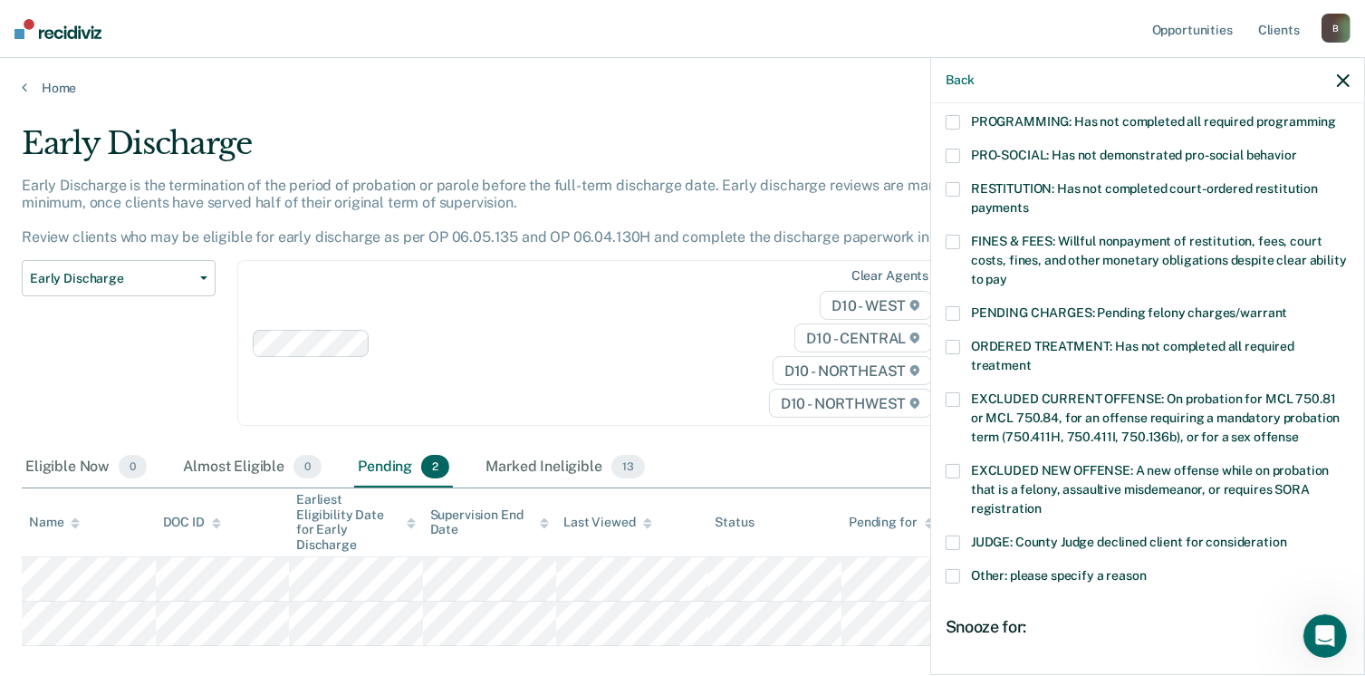
click at [956, 306] on span at bounding box center [952, 313] width 14 height 14
drag, startPoint x: 1072, startPoint y: 661, endPoint x: 1320, endPoint y: 644, distance: 248.7
type input "90"
click at [1320, 666] on input "range" at bounding box center [1147, 682] width 382 height 32
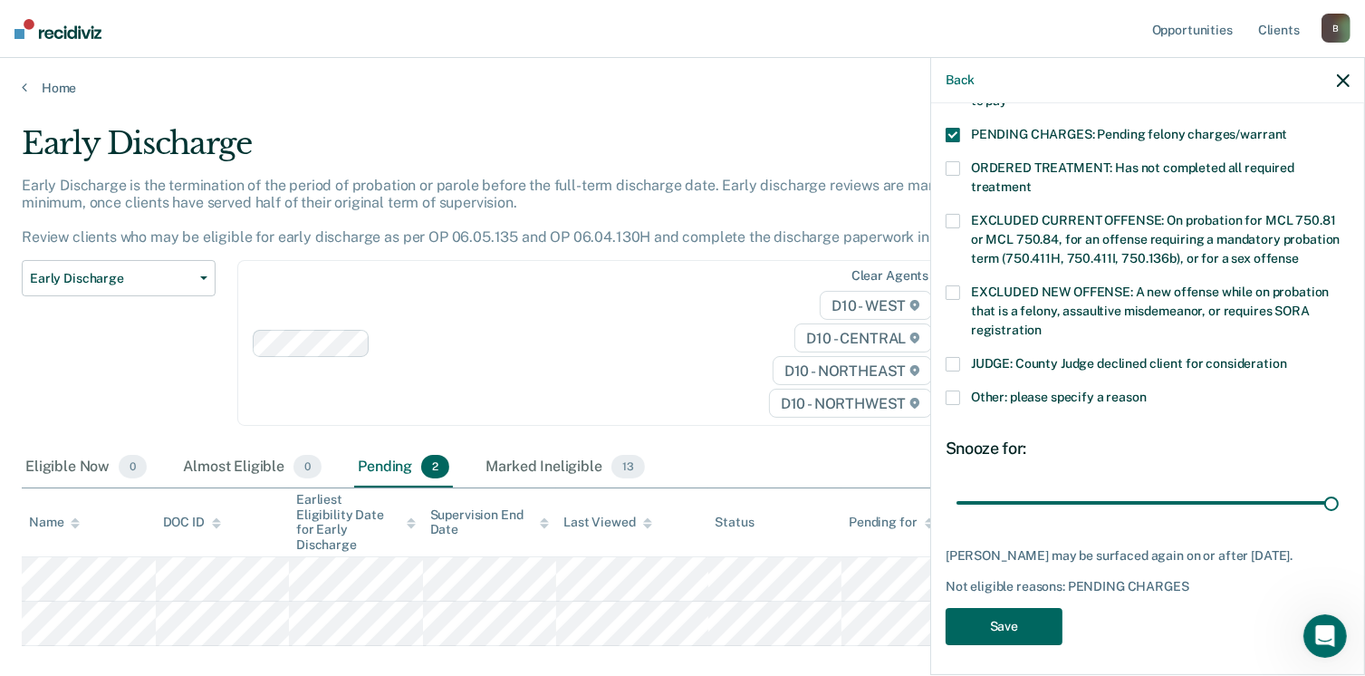
click at [1028, 617] on button "Save" at bounding box center [1003, 626] width 117 height 37
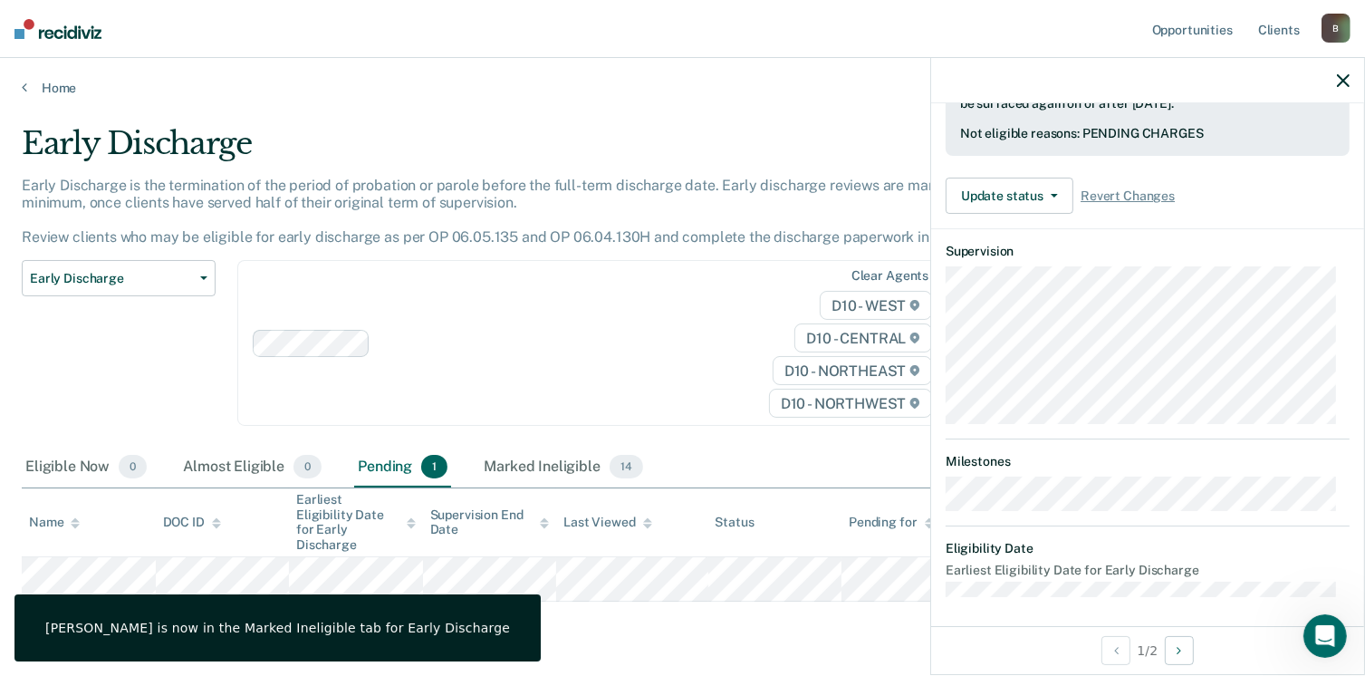
scroll to position [424, 0]
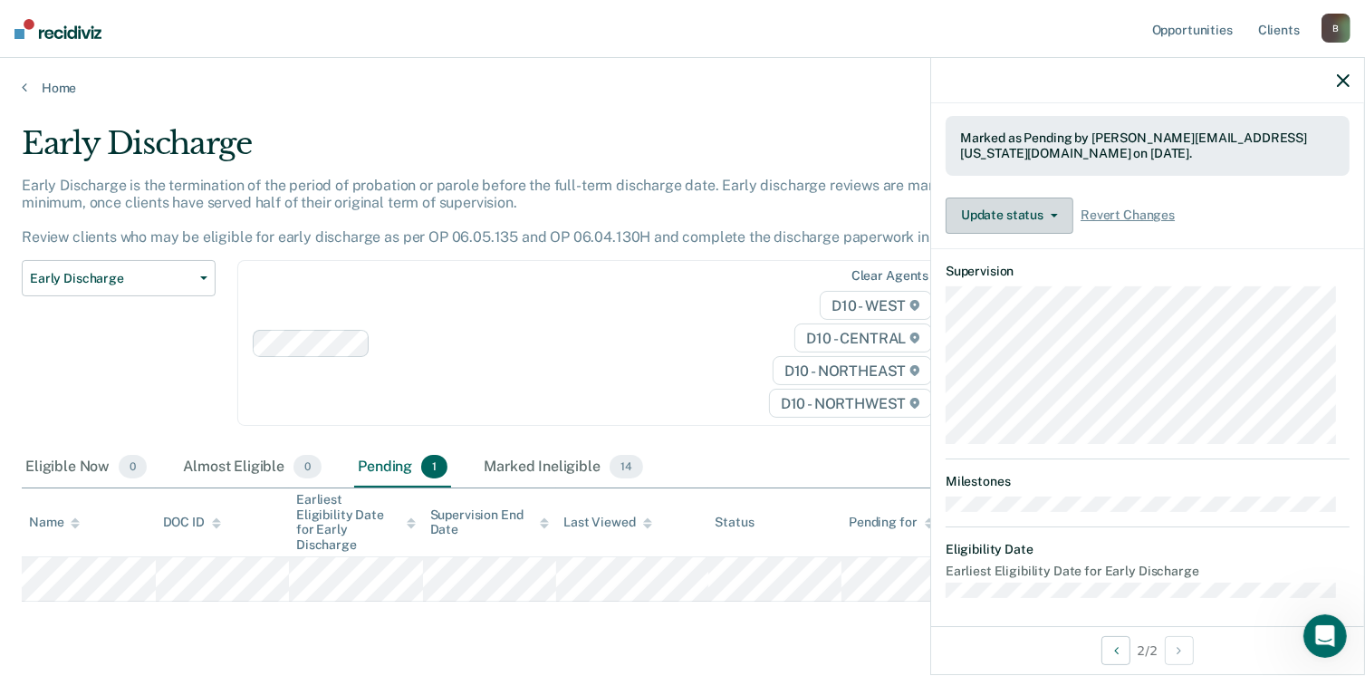
click at [1034, 209] on button "Update status" at bounding box center [1009, 215] width 128 height 36
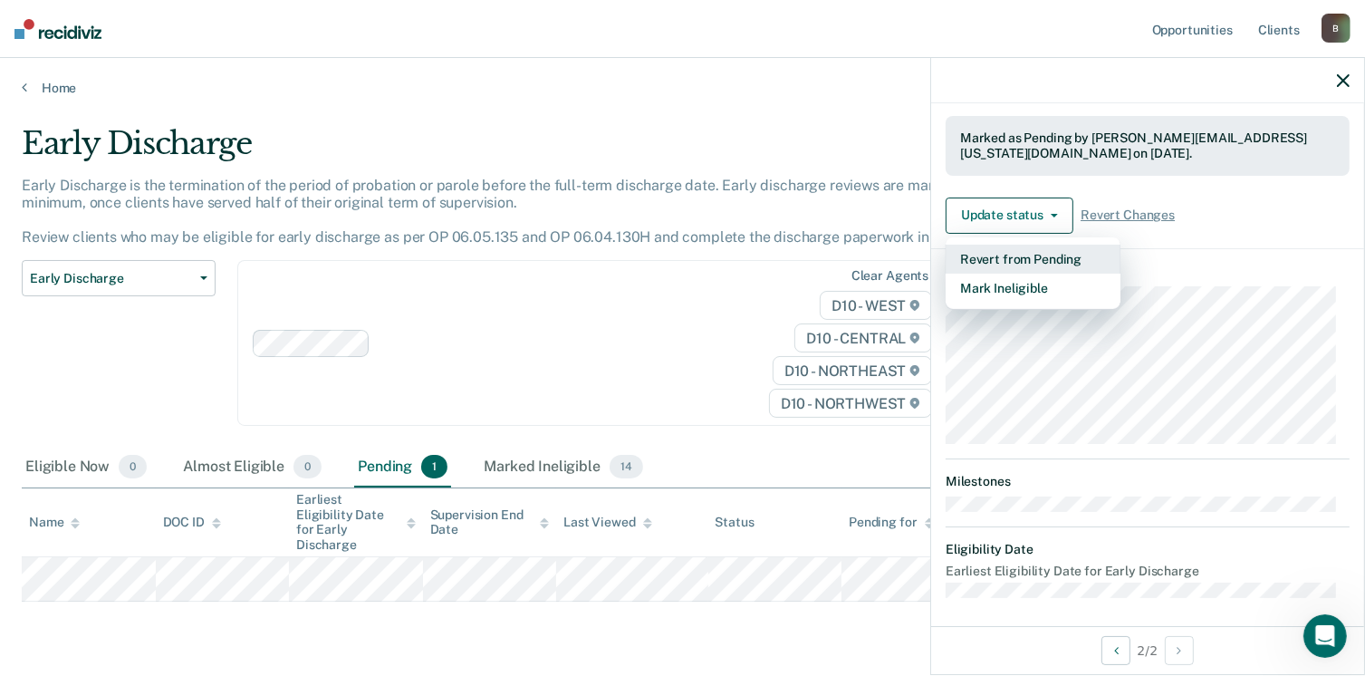
click at [1058, 252] on button "Revert from Pending" at bounding box center [1032, 259] width 175 height 29
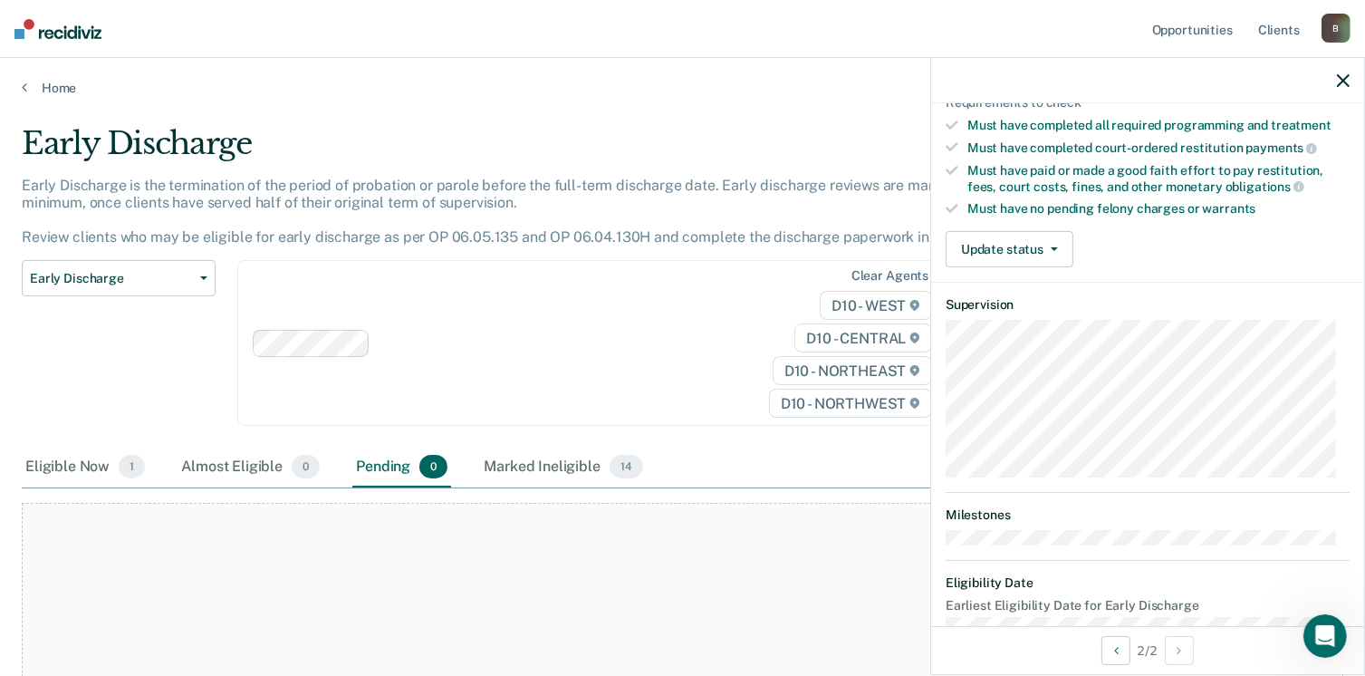
scroll to position [281, 0]
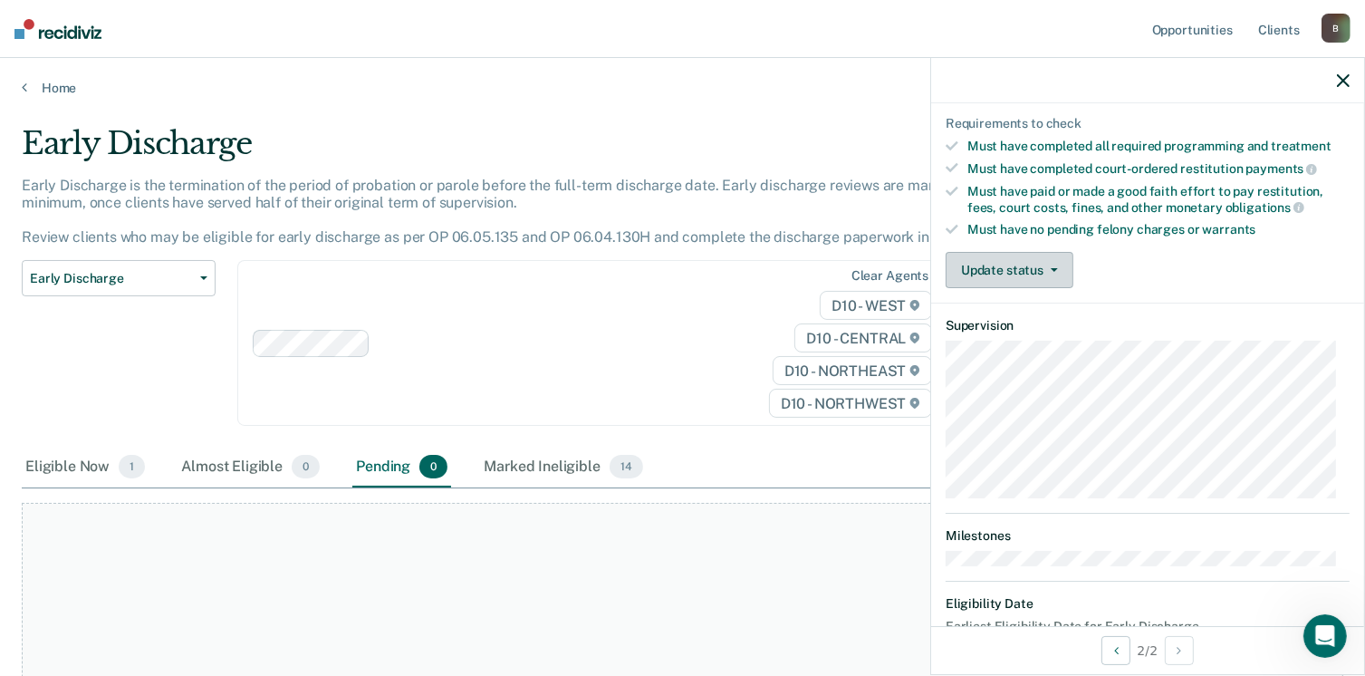
click at [1031, 269] on button "Update status" at bounding box center [1009, 270] width 128 height 36
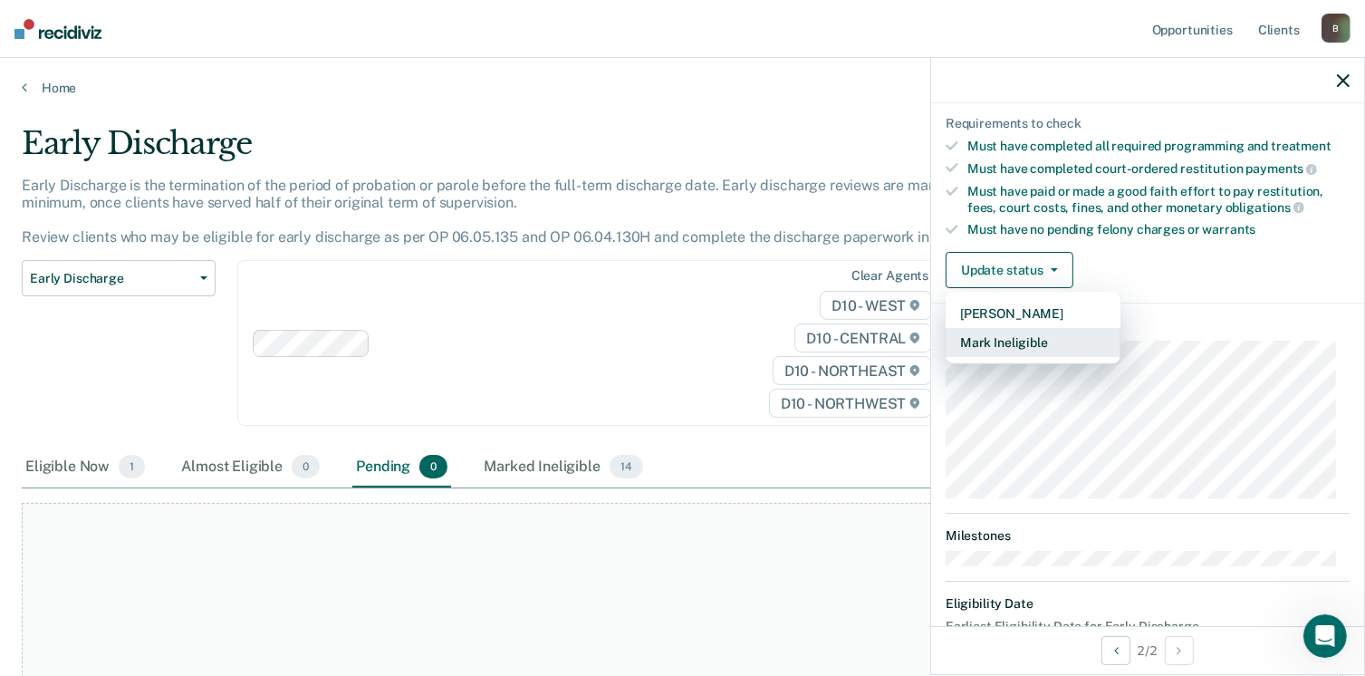
click at [1031, 331] on button "Mark Ineligible" at bounding box center [1032, 342] width 175 height 29
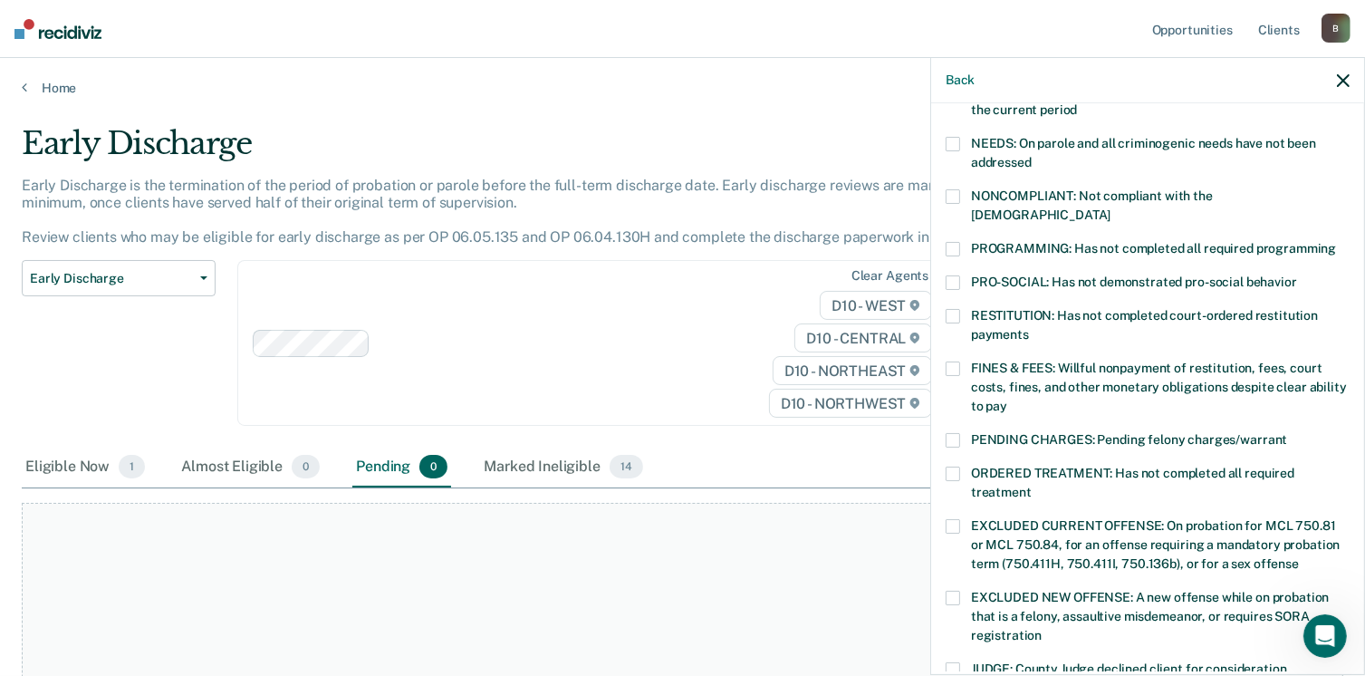
click at [956, 466] on span at bounding box center [952, 473] width 14 height 14
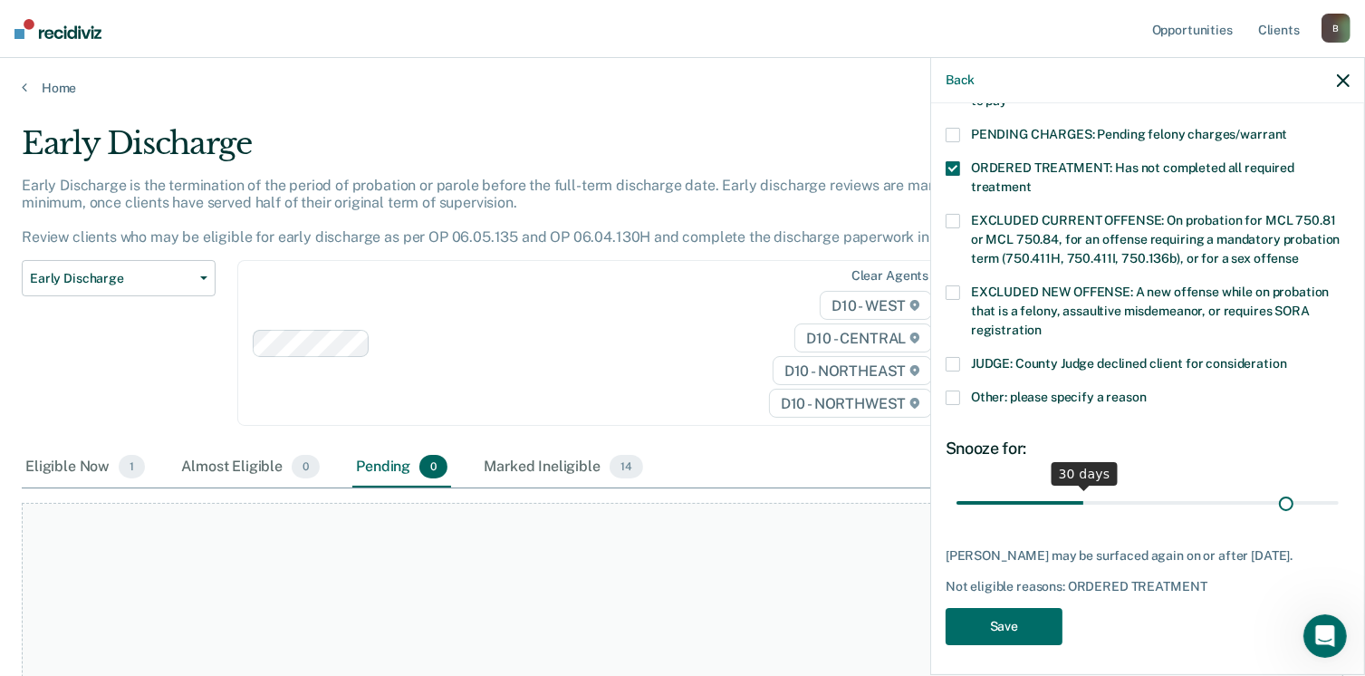
scroll to position [586, 0]
drag, startPoint x: 1084, startPoint y: 484, endPoint x: 1341, endPoint y: 471, distance: 257.5
type input "90"
click at [1338, 487] on input "range" at bounding box center [1147, 503] width 382 height 32
click at [1025, 615] on button "Save" at bounding box center [1003, 626] width 117 height 37
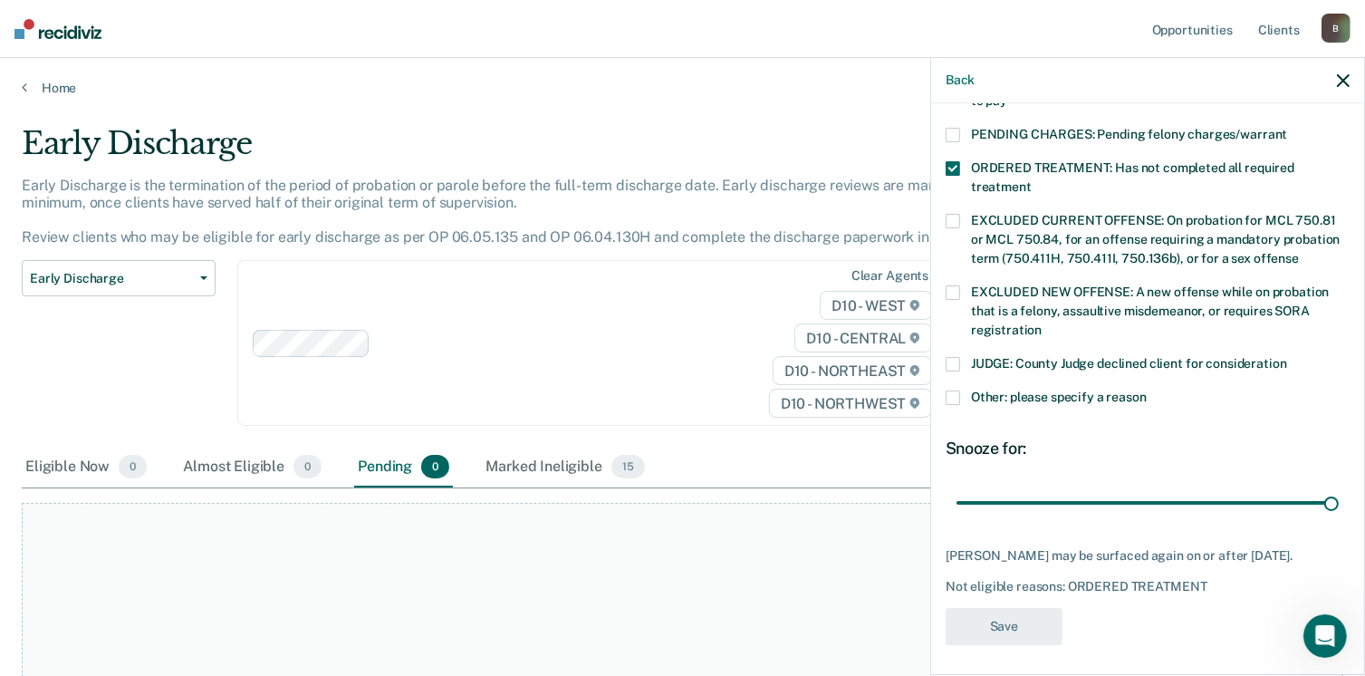
scroll to position [470, 0]
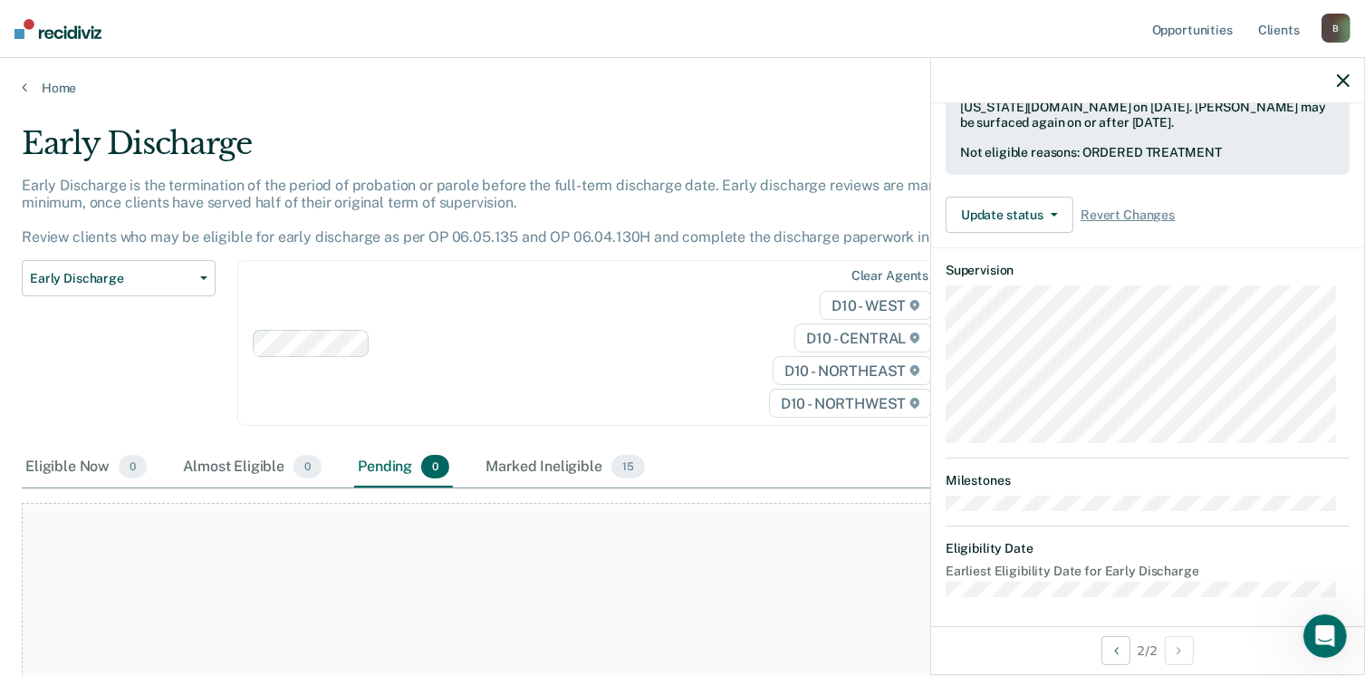
click at [72, 43] on nav "Opportunities Client s [EMAIL_ADDRESS][US_STATE][DOMAIN_NAME] B Profile How it …" at bounding box center [682, 29] width 1365 height 58
click at [66, 28] on img at bounding box center [57, 29] width 87 height 20
